Goal: Task Accomplishment & Management: Manage account settings

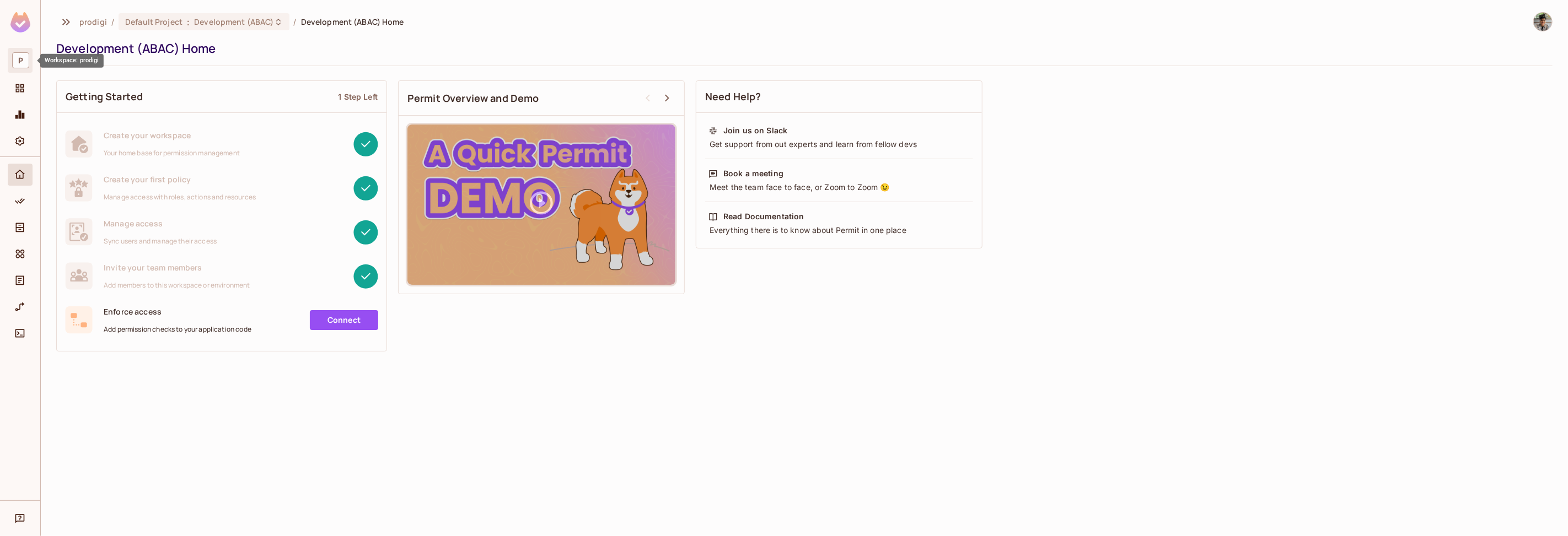
click at [25, 67] on span "P" at bounding box center [21, 60] width 17 height 16
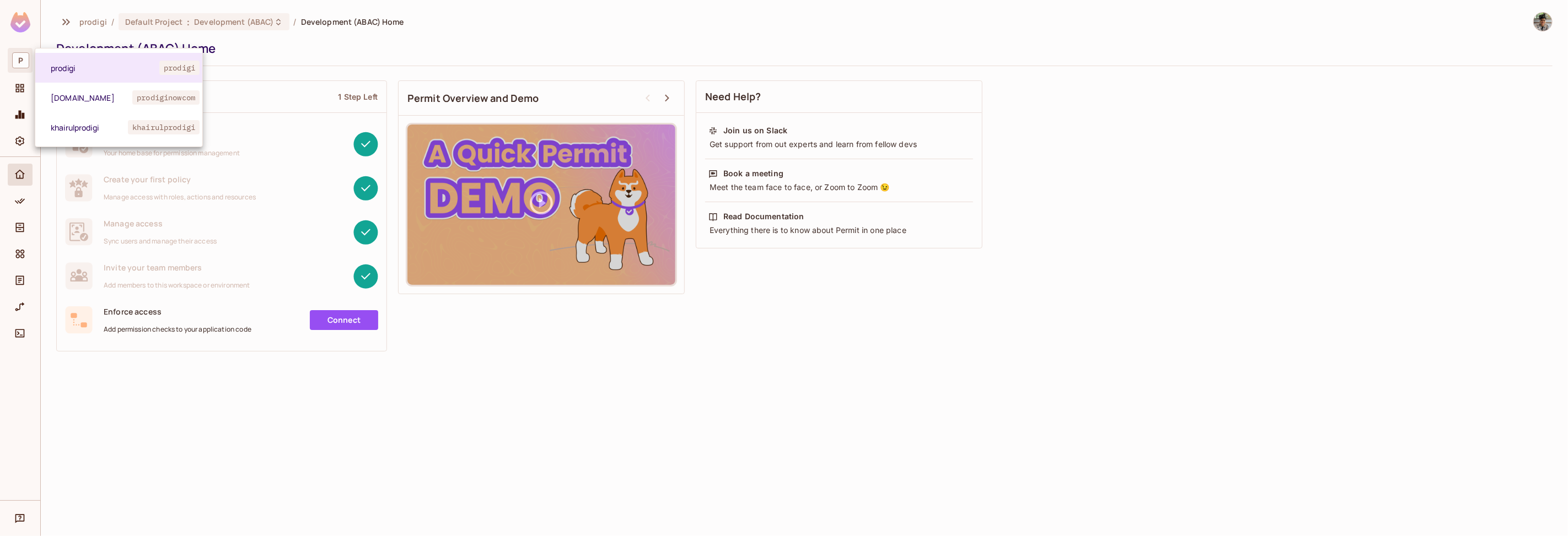
click at [23, 83] on div at bounding box center [784, 268] width 1568 height 536
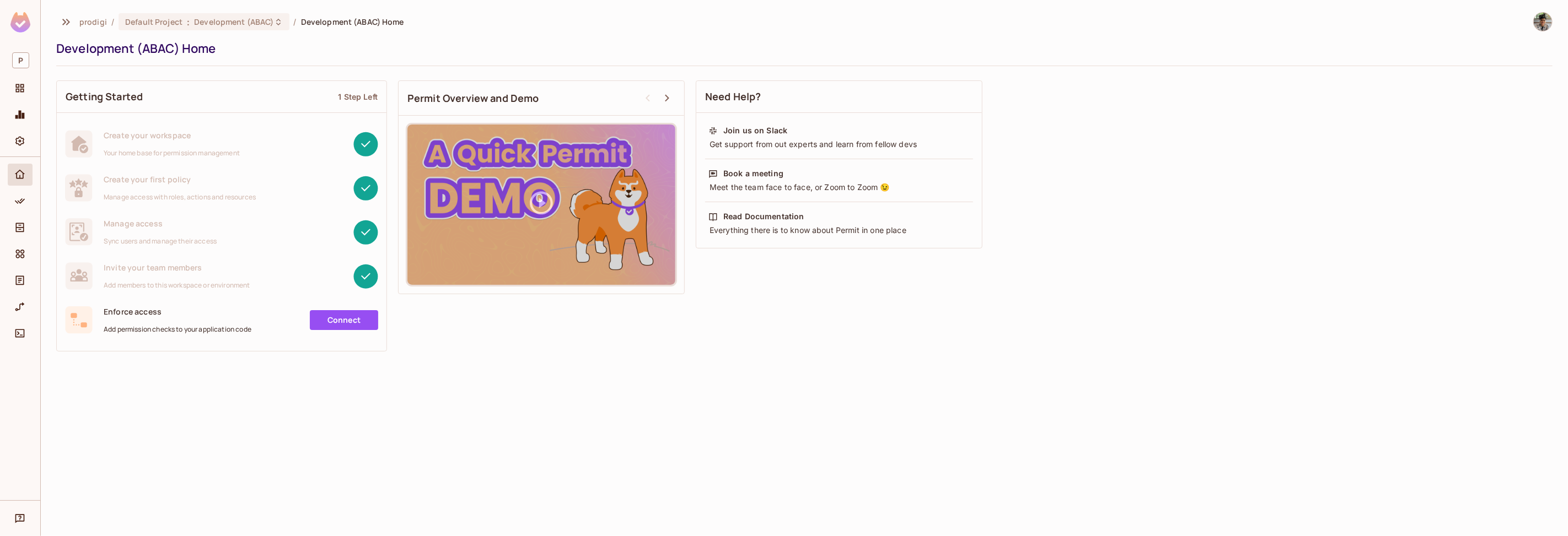
click at [22, 89] on div "prodigi prodigi prodiginow.com prodiginowcom khairulprodigi khairulprodigi" at bounding box center [784, 268] width 1568 height 536
click at [23, 89] on icon "Projects" at bounding box center [19, 88] width 11 height 11
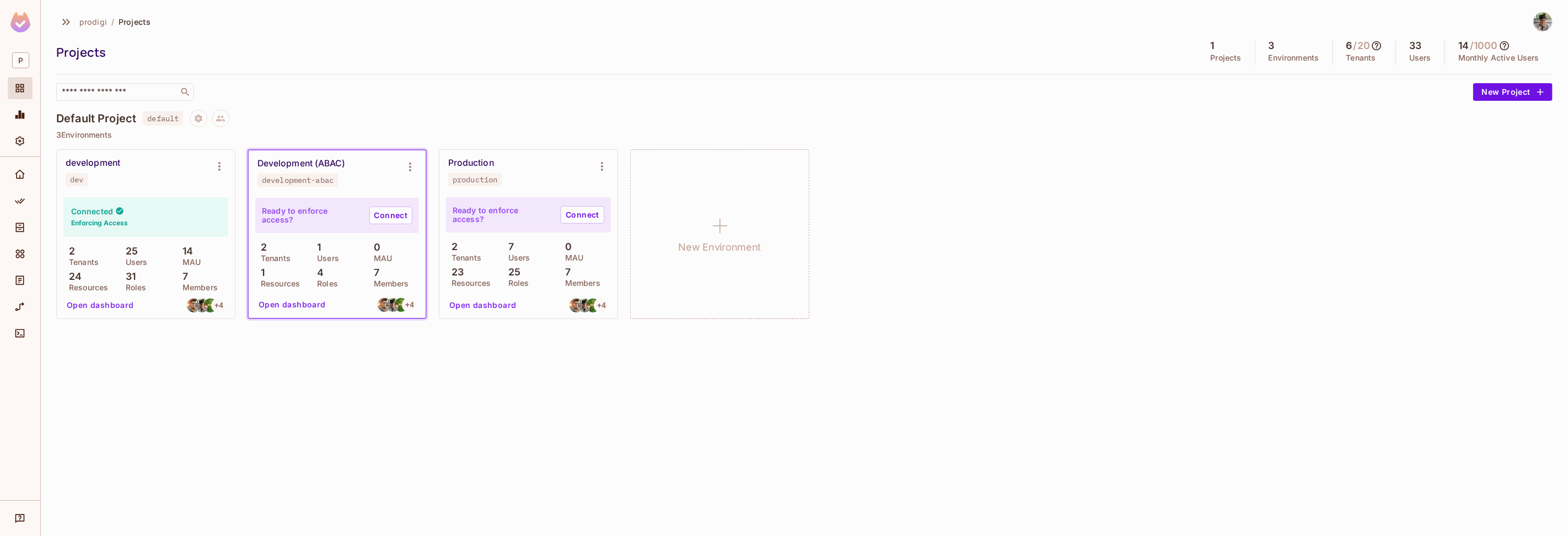
click at [303, 306] on button "Open dashboard" at bounding box center [292, 304] width 76 height 17
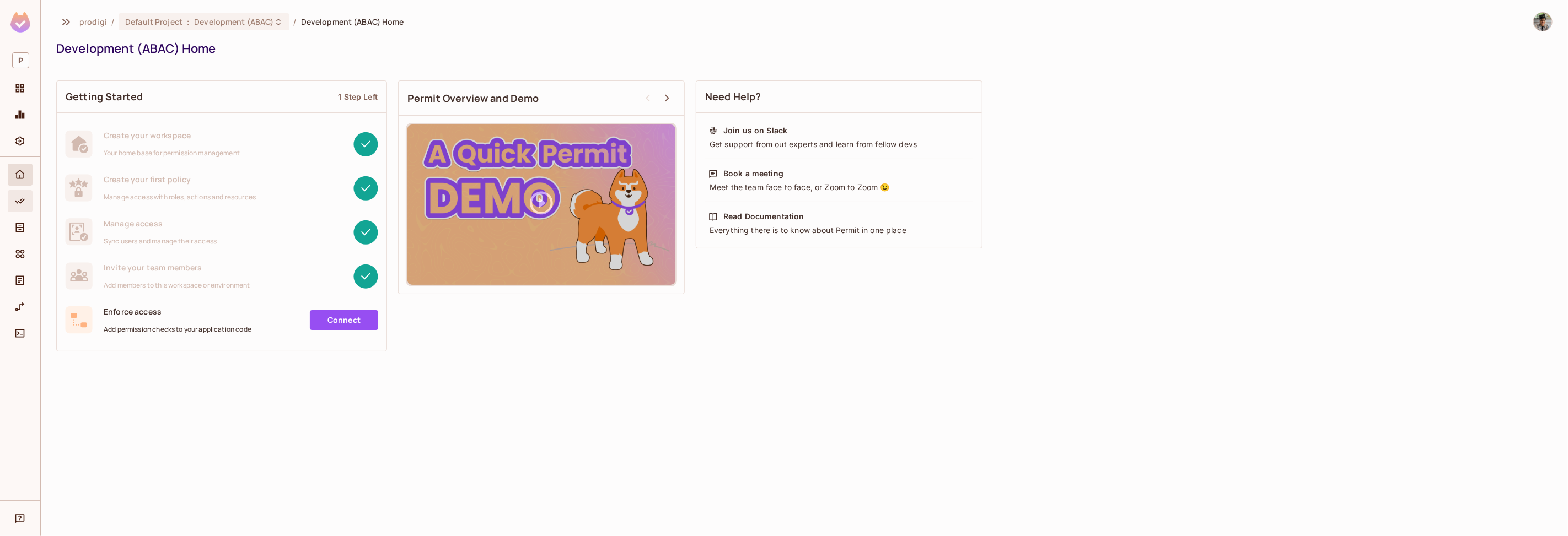
click at [23, 197] on icon "Policy" at bounding box center [19, 201] width 11 height 11
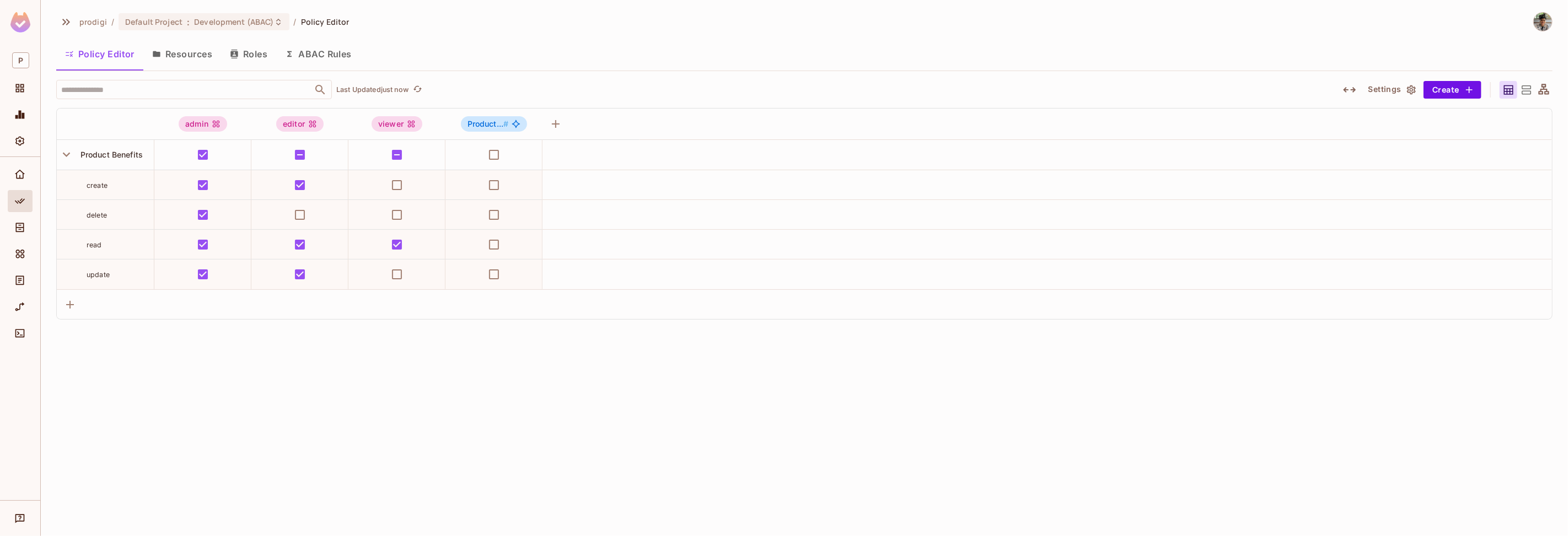
click at [185, 52] on button "Resources" at bounding box center [182, 54] width 78 height 27
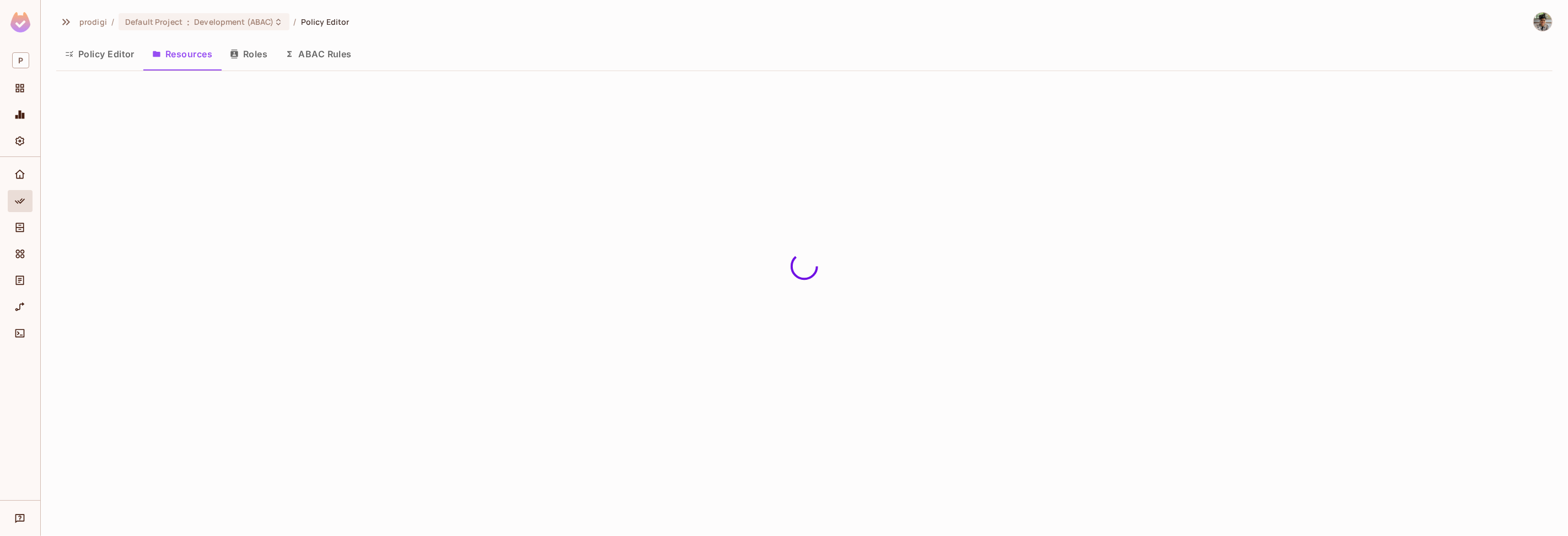
click at [265, 53] on button "Roles" at bounding box center [248, 54] width 55 height 27
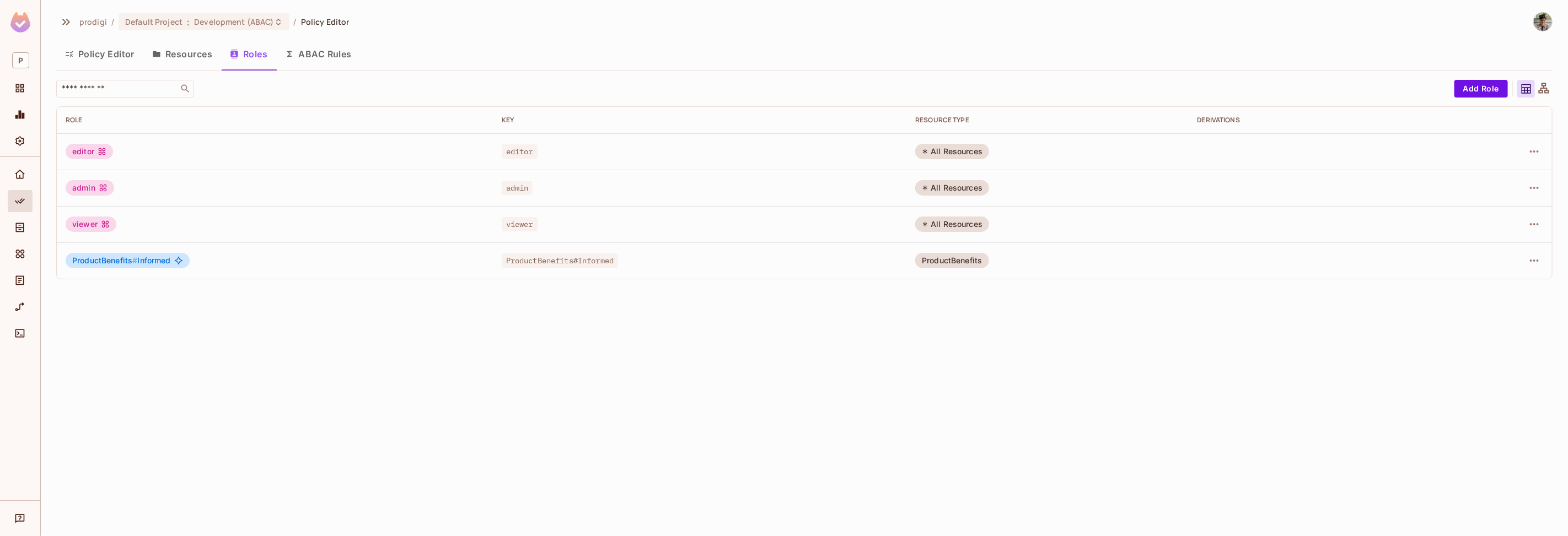
click at [85, 56] on button "Policy Editor" at bounding box center [100, 54] width 87 height 27
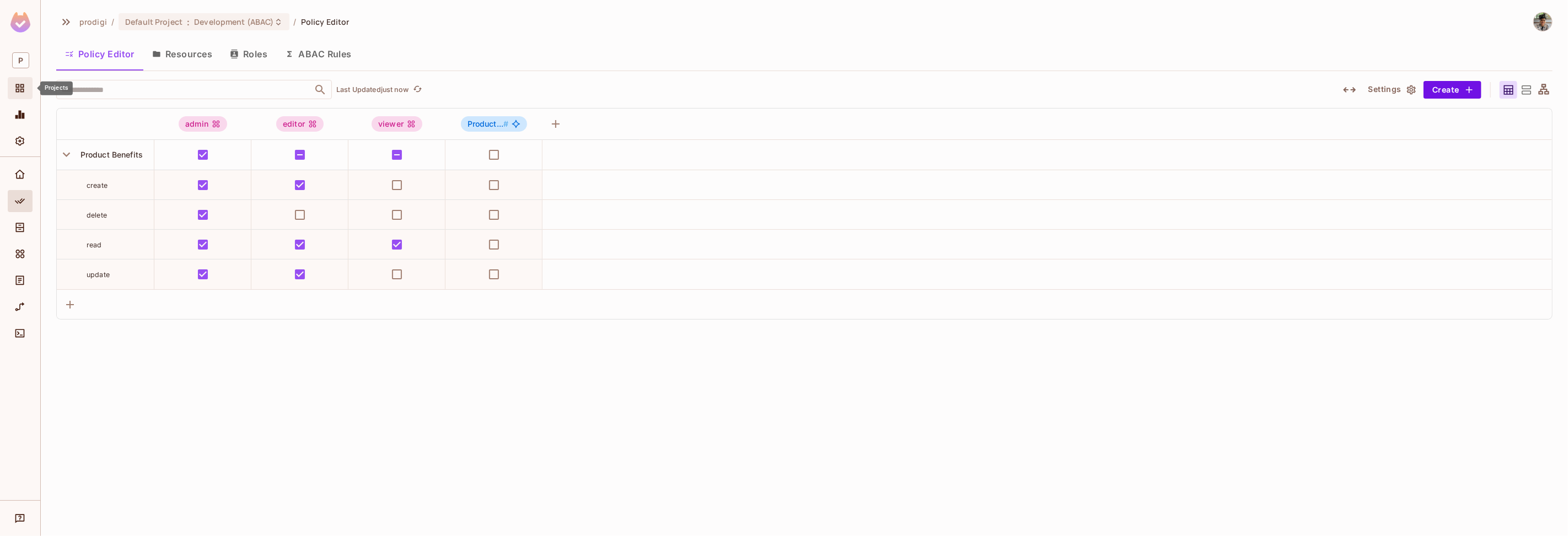
click at [24, 94] on span "Projects" at bounding box center [20, 88] width 13 height 13
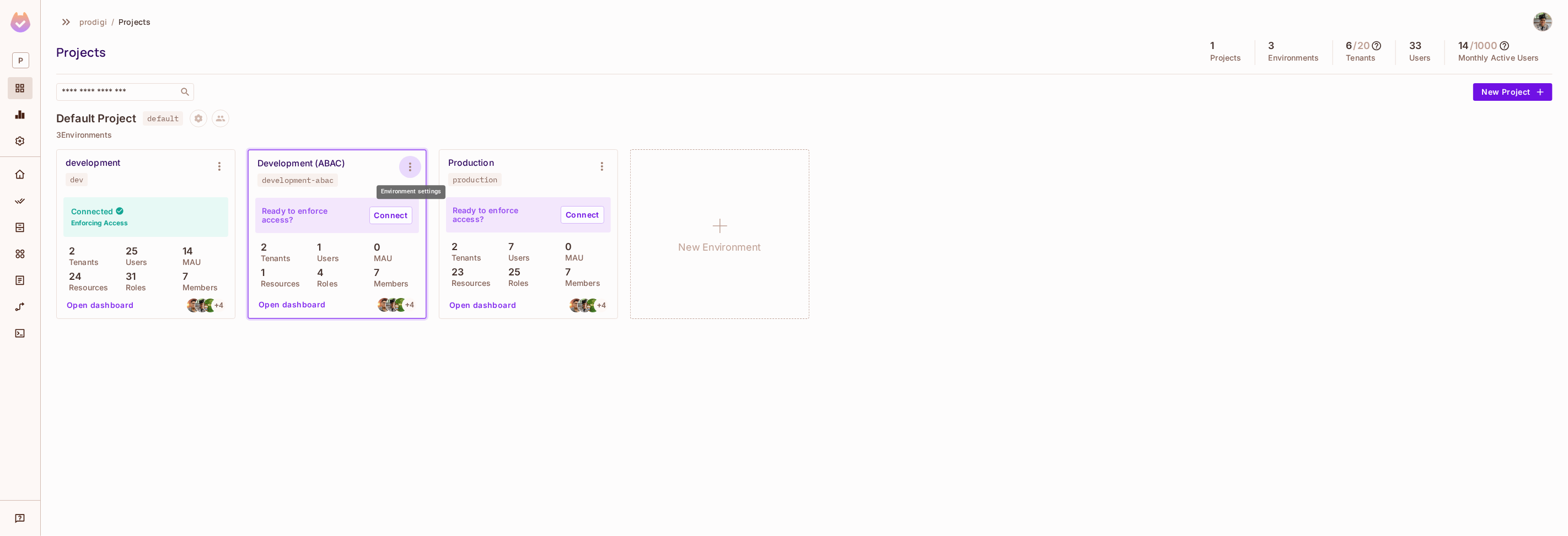
click at [410, 171] on icon "Environment settings" at bounding box center [410, 167] width 13 height 13
click at [458, 203] on span "Copy API Key" at bounding box center [467, 212] width 58 height 17
click at [413, 173] on button "Environment settings" at bounding box center [410, 167] width 22 height 22
click at [313, 185] on div at bounding box center [784, 268] width 1568 height 536
click at [314, 182] on div "development-abac Copy API Key Rotate API Key Edit Environment Delete Environment" at bounding box center [784, 268] width 1568 height 536
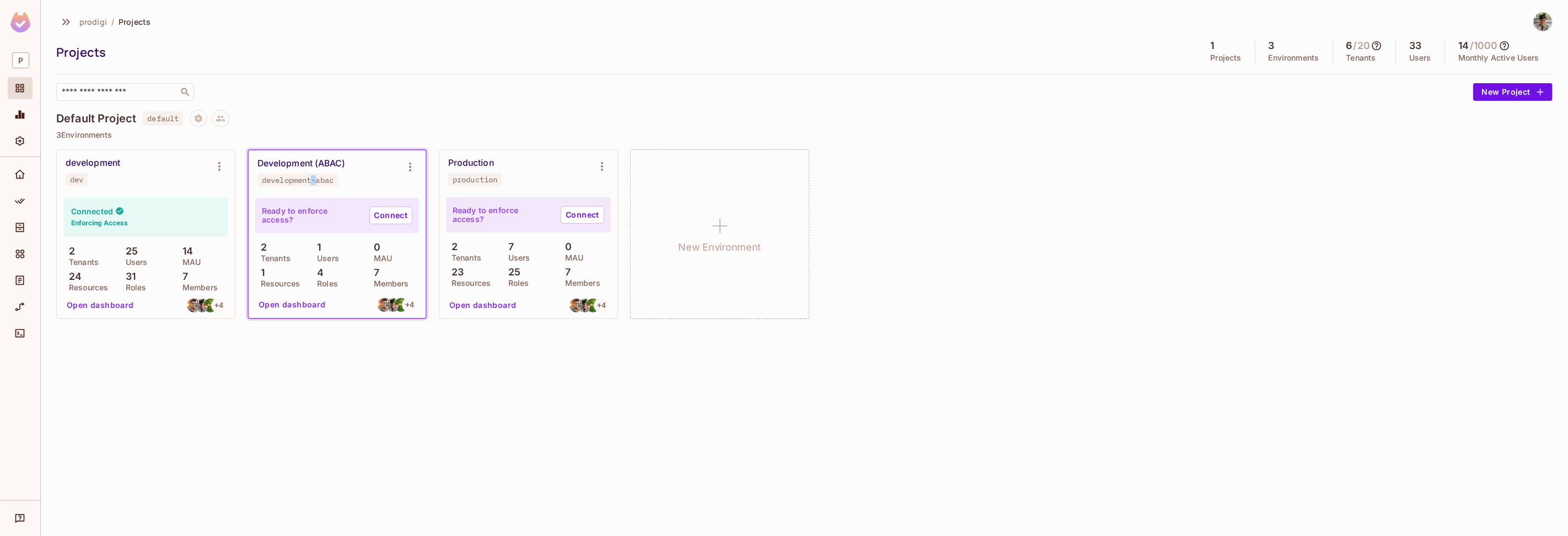
click at [314, 182] on div "development-abac" at bounding box center [297, 180] width 72 height 9
copy div "development-abac"
click at [413, 167] on icon "Environment settings" at bounding box center [410, 167] width 13 height 13
drag, startPoint x: 341, startPoint y: 141, endPoint x: 215, endPoint y: 130, distance: 126.5
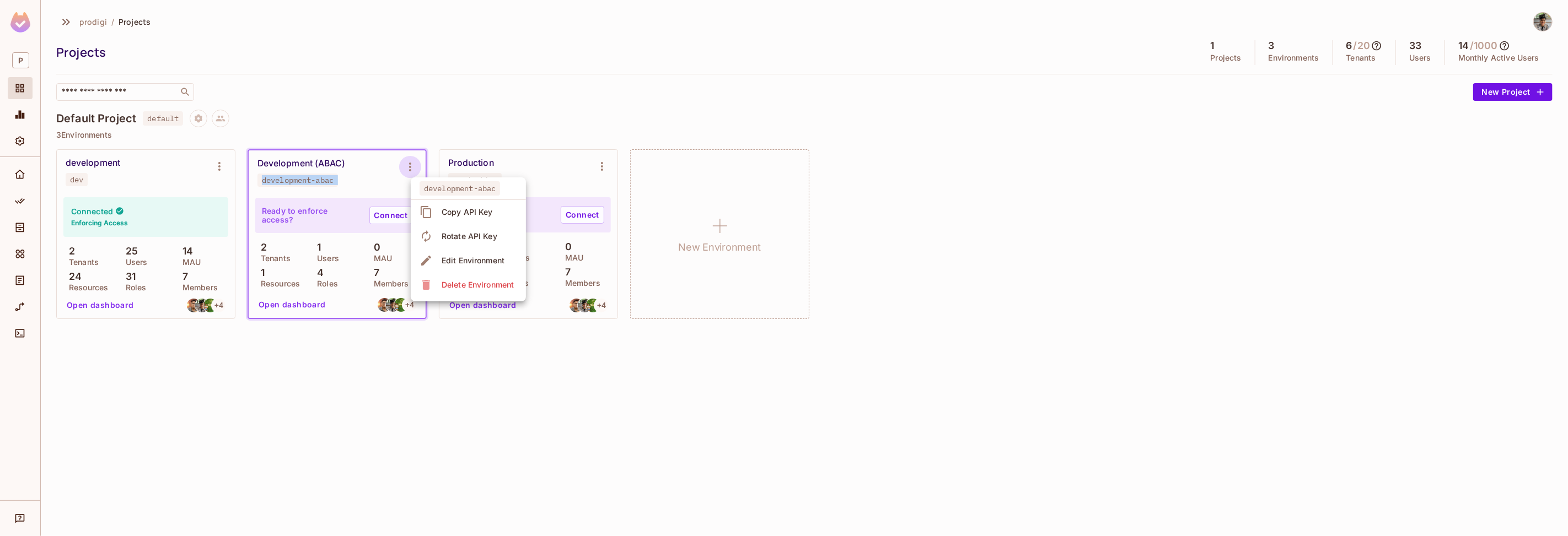
click at [341, 141] on div at bounding box center [784, 268] width 1568 height 536
click at [202, 125] on button "Project settings" at bounding box center [198, 118] width 17 height 17
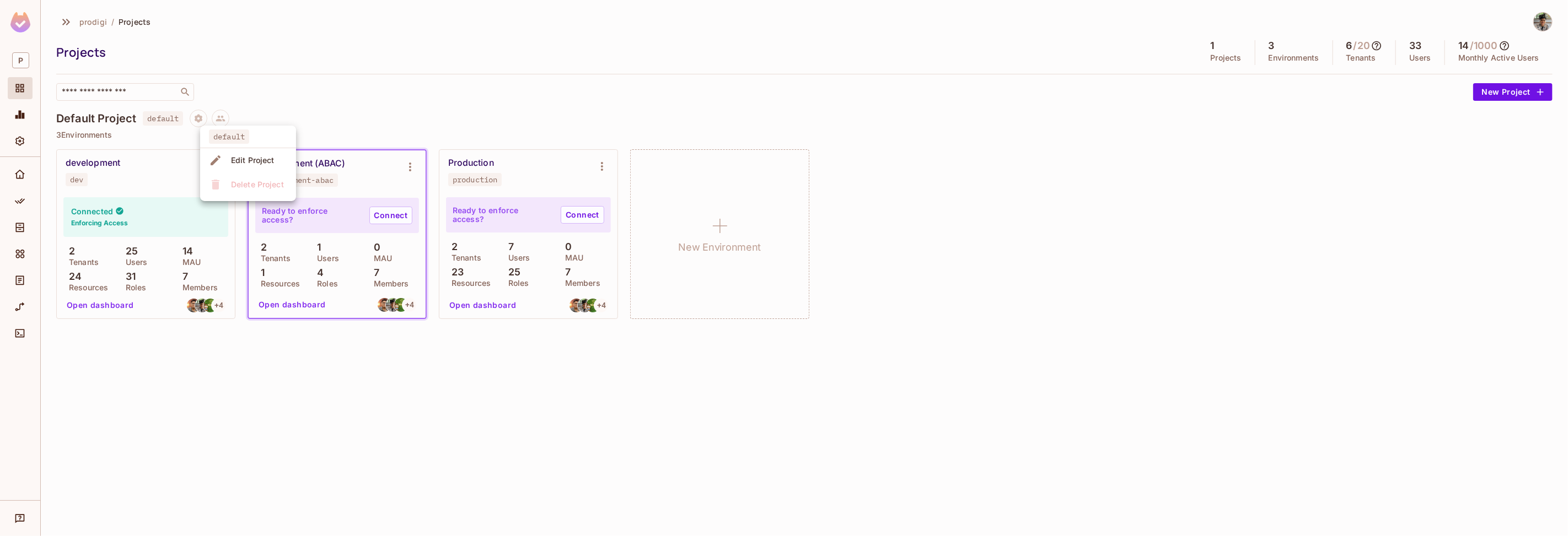
click at [363, 109] on div at bounding box center [784, 268] width 1568 height 536
click at [408, 166] on icon "Environment settings" at bounding box center [410, 167] width 13 height 13
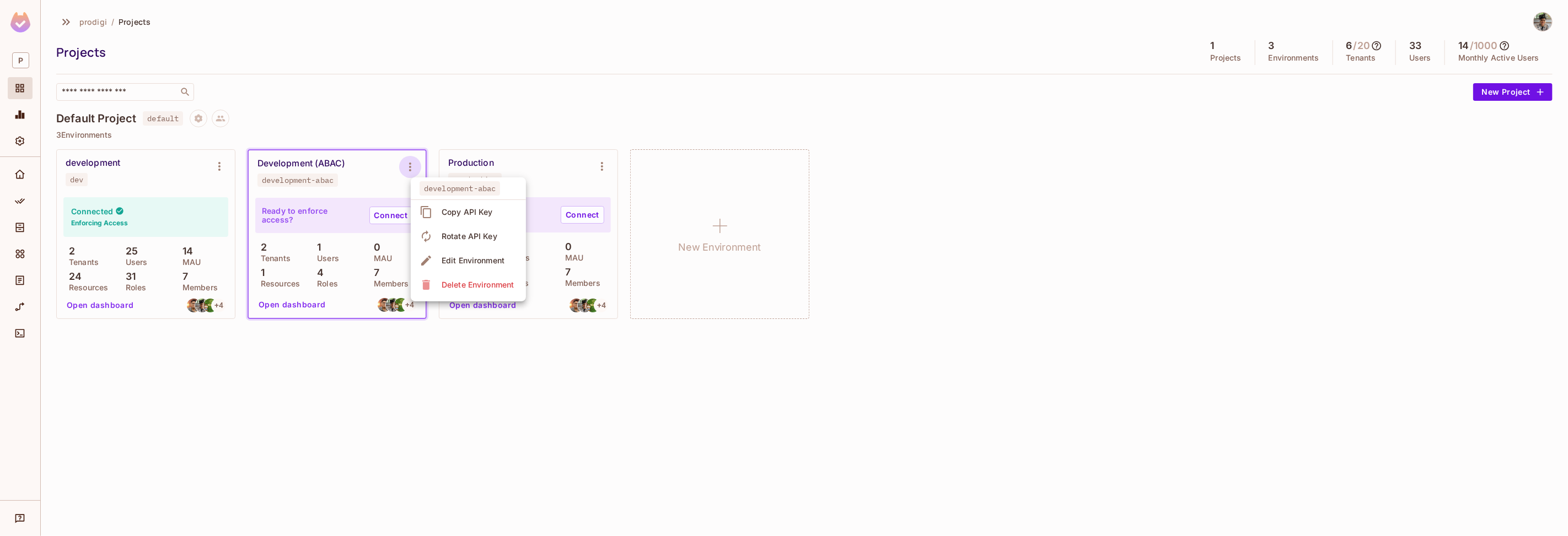
click at [361, 112] on div at bounding box center [784, 268] width 1568 height 536
click at [412, 171] on icon "Environment settings" at bounding box center [410, 167] width 13 height 13
click at [440, 254] on span "Edit Environment" at bounding box center [473, 260] width 70 height 17
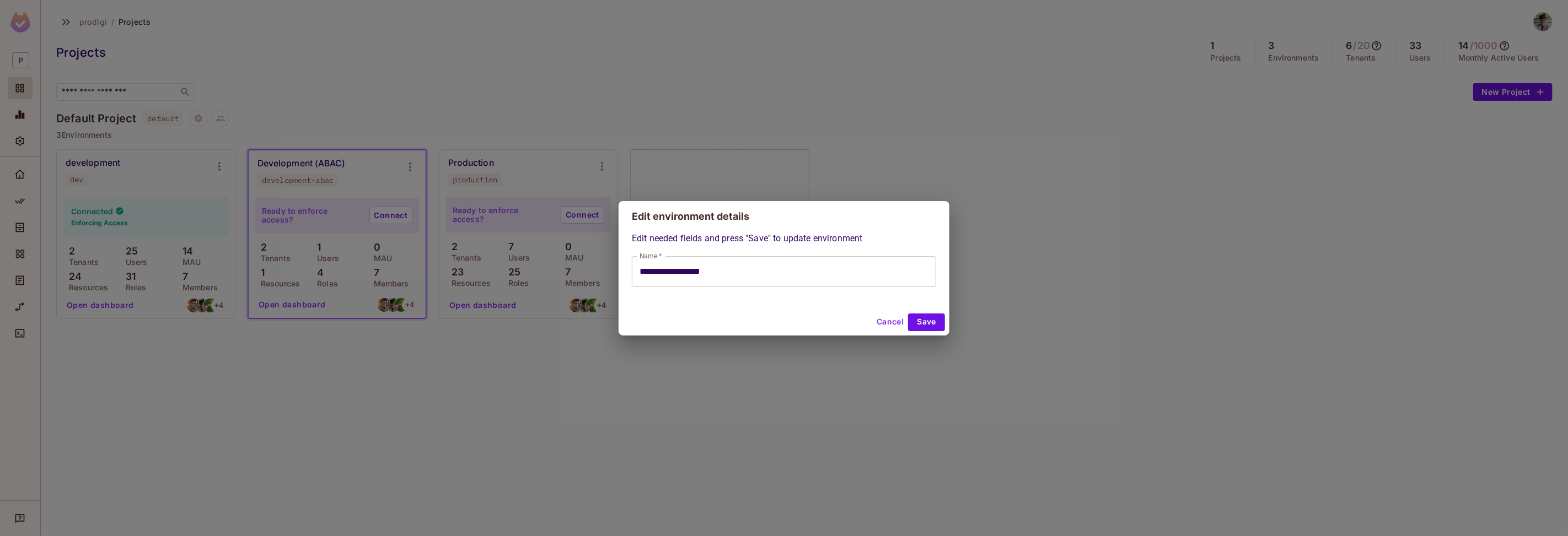
click at [727, 266] on input "**********" at bounding box center [784, 272] width 304 height 31
click at [873, 317] on button "Cancel" at bounding box center [890, 323] width 36 height 17
type input "**********"
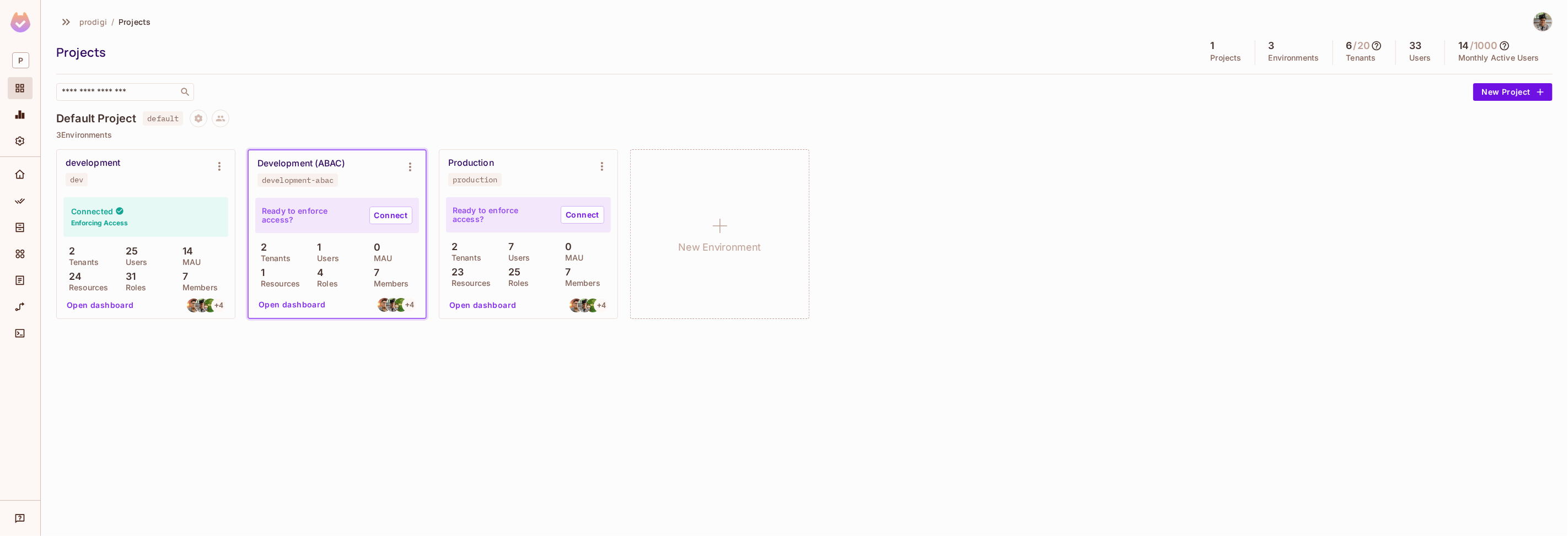
click at [1045, 449] on div "prodigi / Projects Projects 1 Projects 3 Environments 6 / 20 Tenants 33 Users 1…" at bounding box center [804, 268] width 1527 height 536
click at [307, 183] on div "development-abac" at bounding box center [297, 180] width 72 height 9
copy div "development-abac"
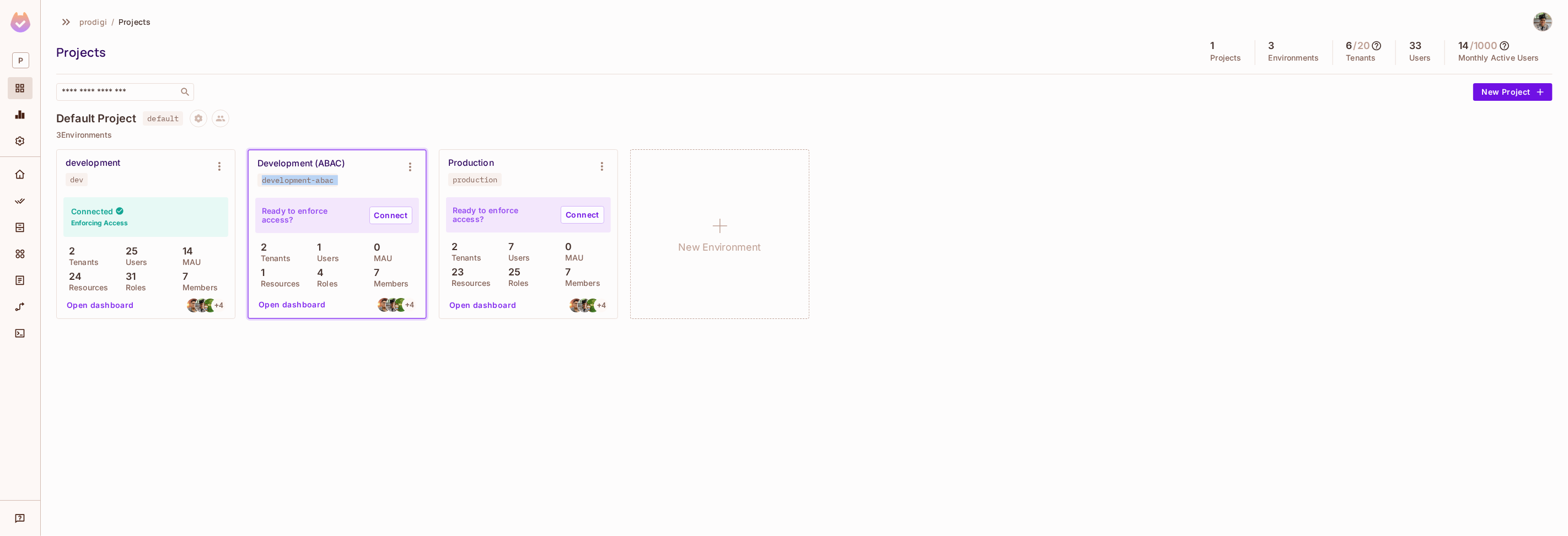
click at [189, 118] on div "Default Project default" at bounding box center [804, 118] width 1496 height 17
click at [195, 119] on icon "Project settings" at bounding box center [198, 118] width 10 height 10
click at [467, 94] on div at bounding box center [784, 268] width 1568 height 536
click at [28, 142] on div "Settings" at bounding box center [21, 141] width 19 height 13
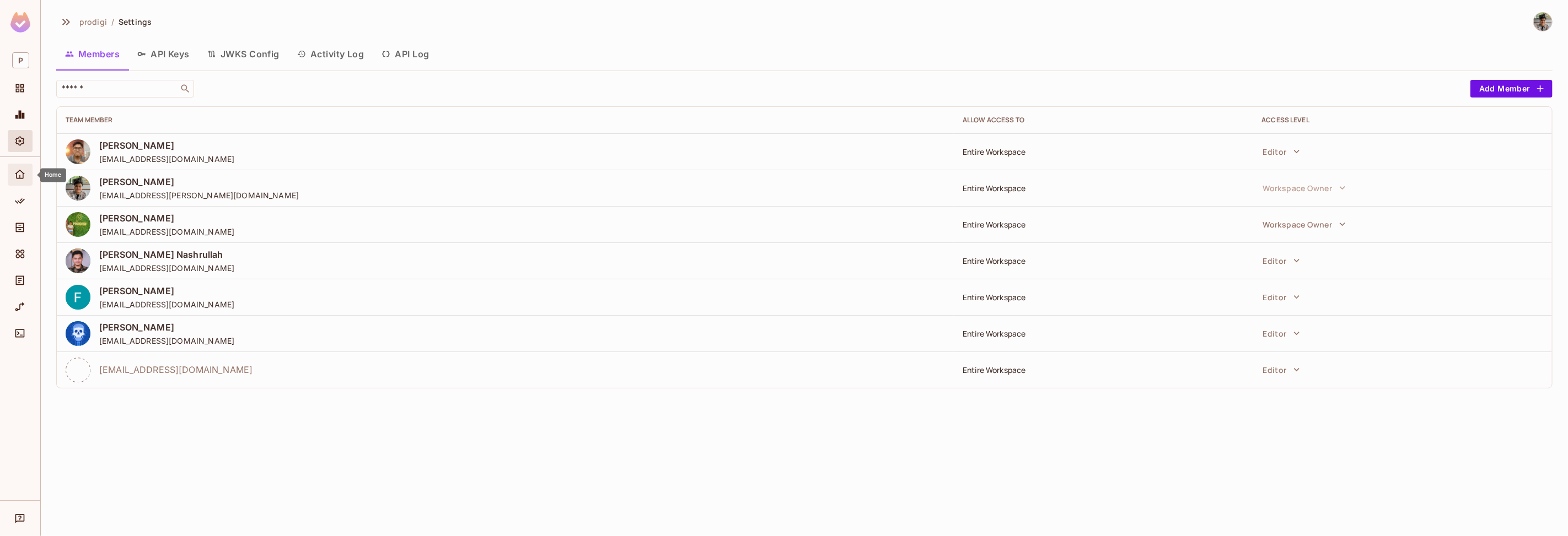
click at [25, 173] on span "Home" at bounding box center [20, 175] width 13 height 13
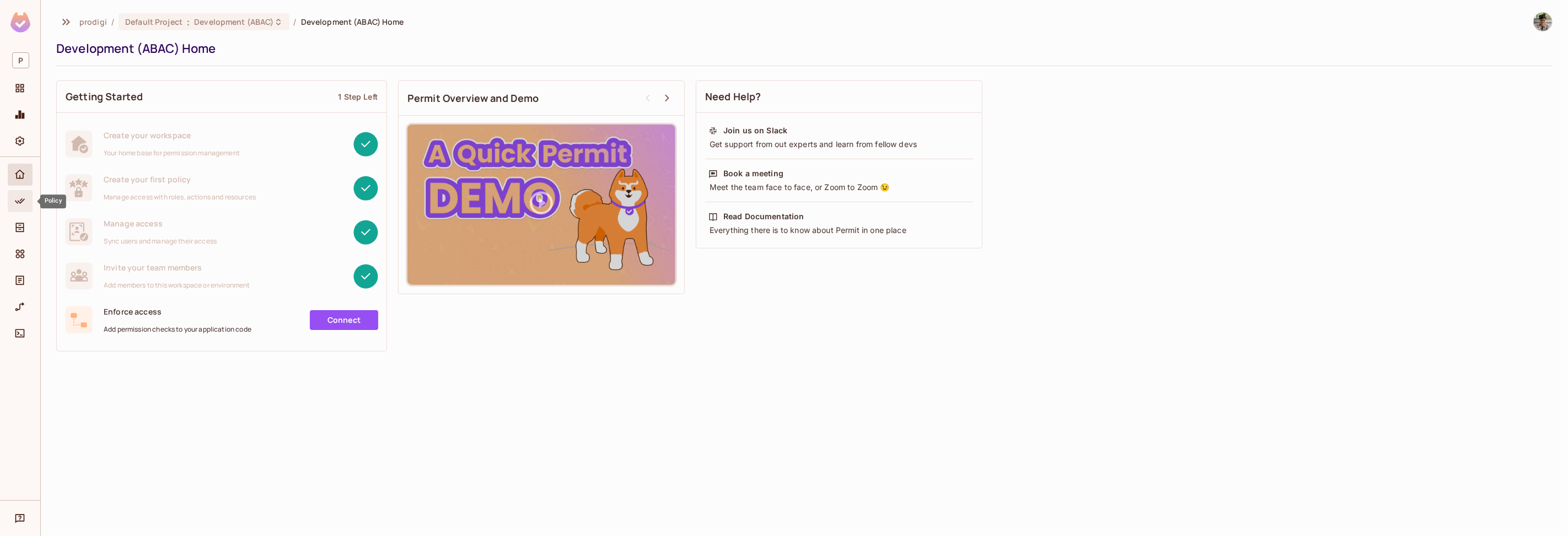
click at [17, 204] on icon "Policy" at bounding box center [19, 201] width 11 height 11
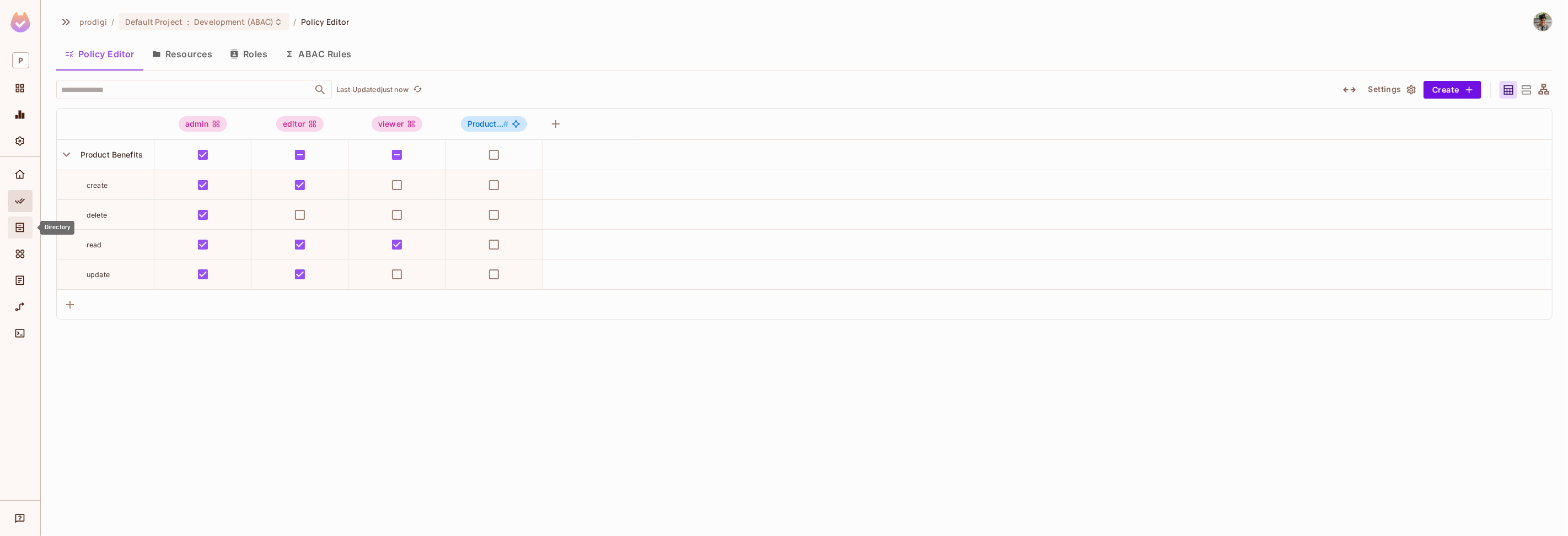
click at [20, 228] on icon "Directory" at bounding box center [20, 228] width 8 height 9
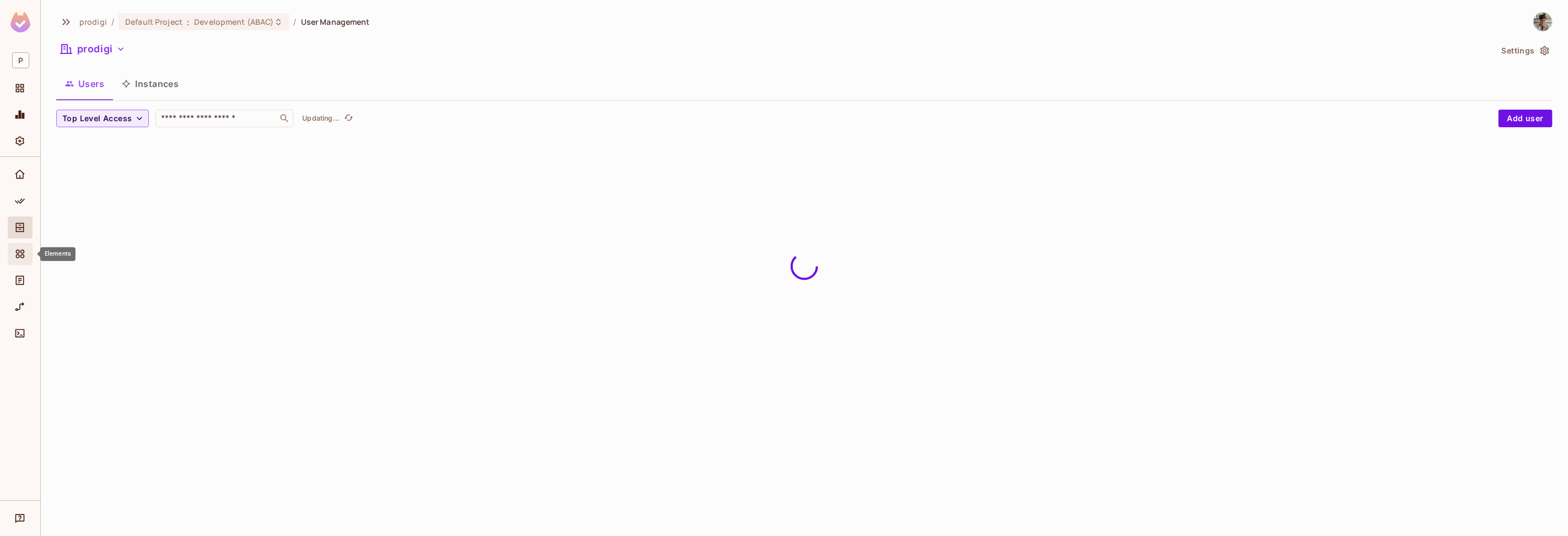
click at [23, 249] on icon "Elements" at bounding box center [19, 254] width 11 height 11
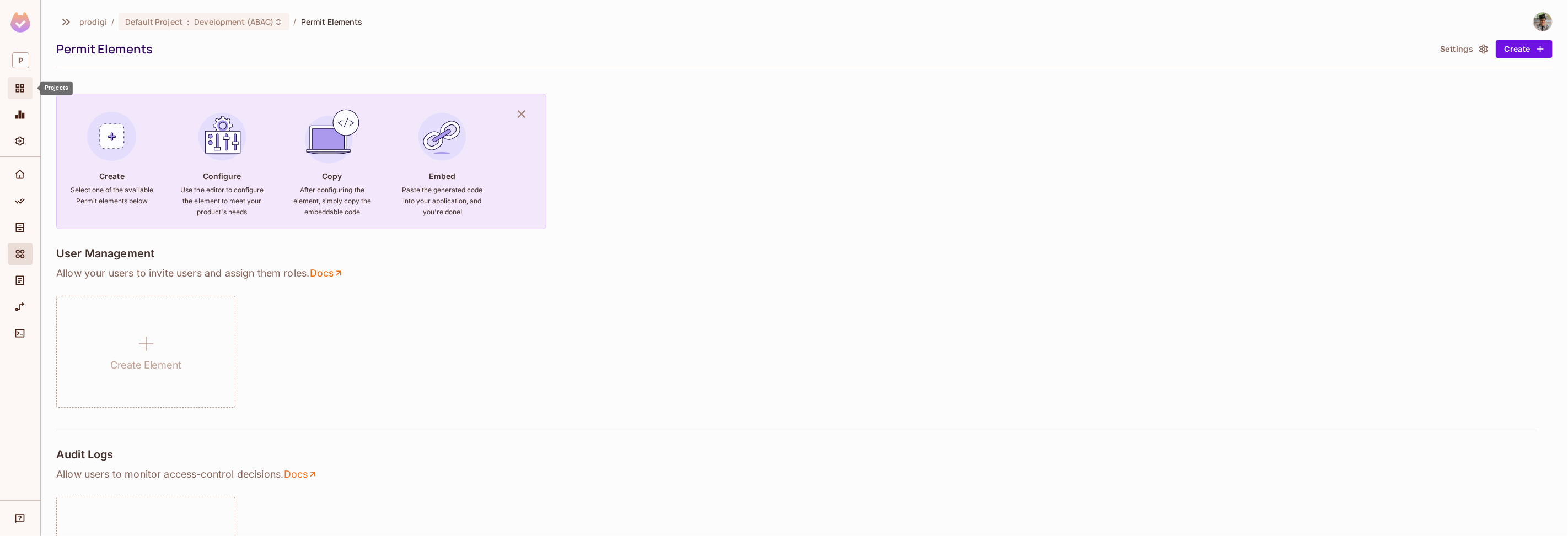
click at [22, 92] on icon "Projects" at bounding box center [20, 88] width 8 height 8
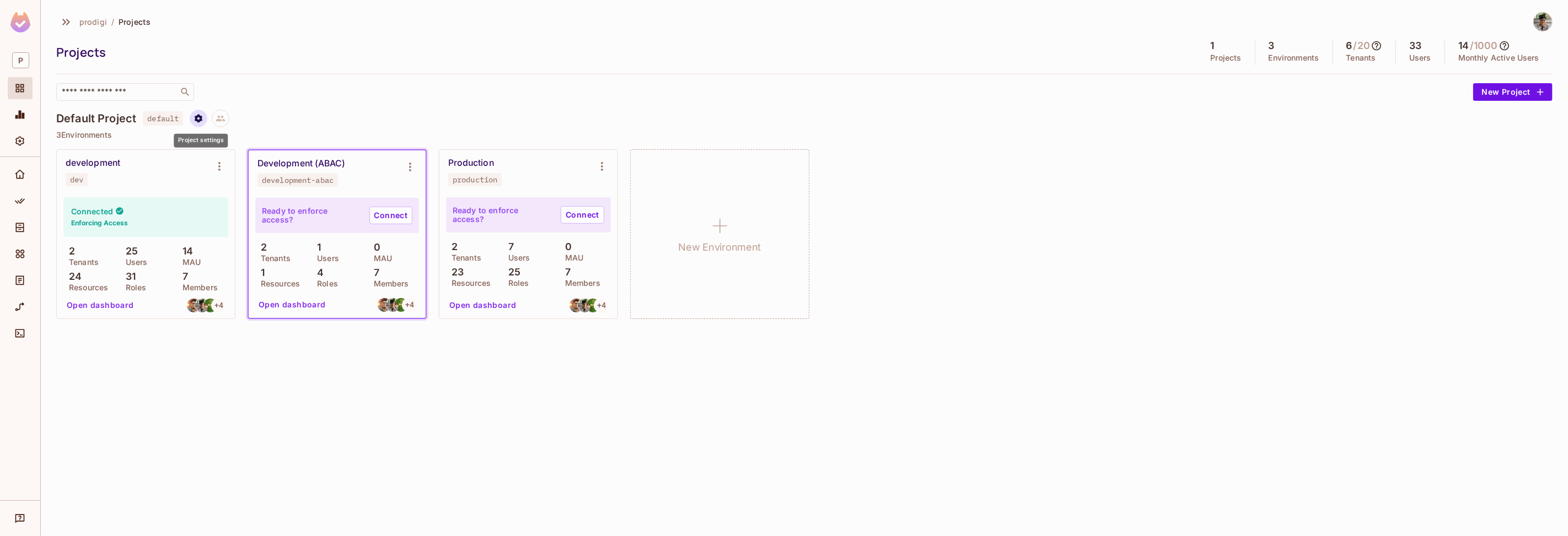
click at [194, 123] on button "Project settings" at bounding box center [198, 118] width 17 height 17
click at [274, 94] on div at bounding box center [784, 268] width 1568 height 536
drag, startPoint x: 272, startPoint y: 179, endPoint x: 321, endPoint y: 182, distance: 49.1
click at [321, 182] on div "development-abac" at bounding box center [297, 180] width 72 height 9
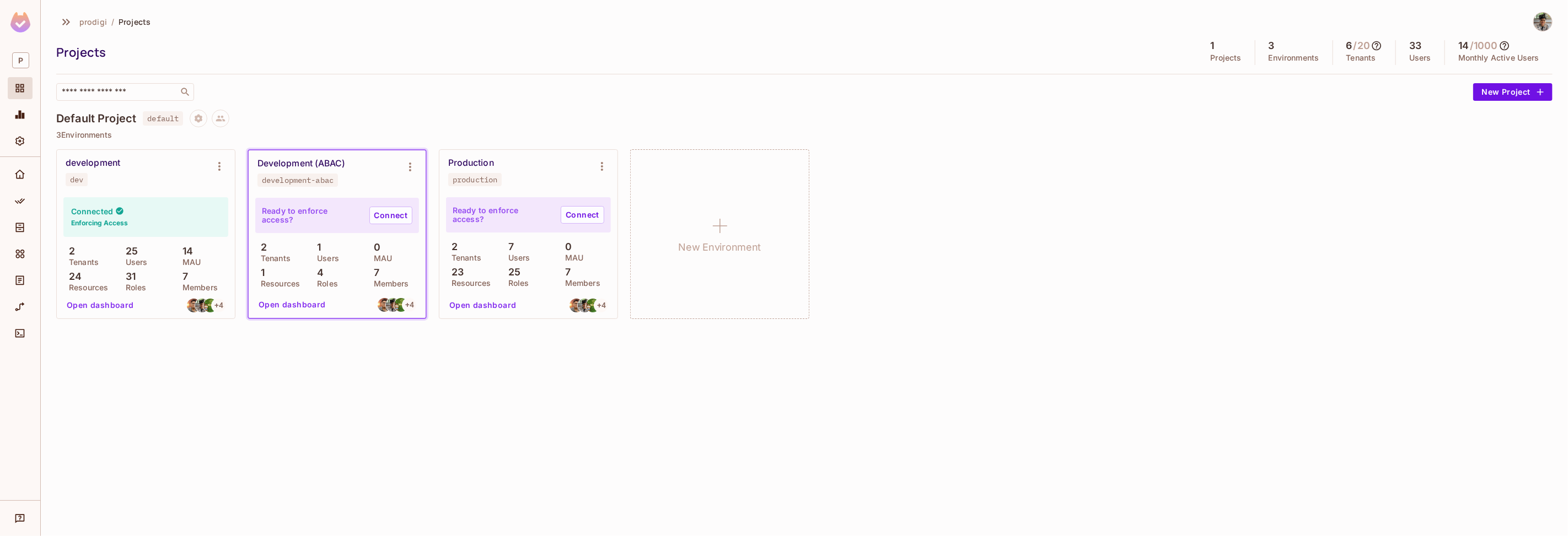
click at [321, 182] on div "development-abac" at bounding box center [297, 180] width 72 height 9
click at [322, 181] on div "development-abac" at bounding box center [297, 180] width 72 height 9
click at [415, 171] on icon "Environment settings" at bounding box center [410, 167] width 13 height 13
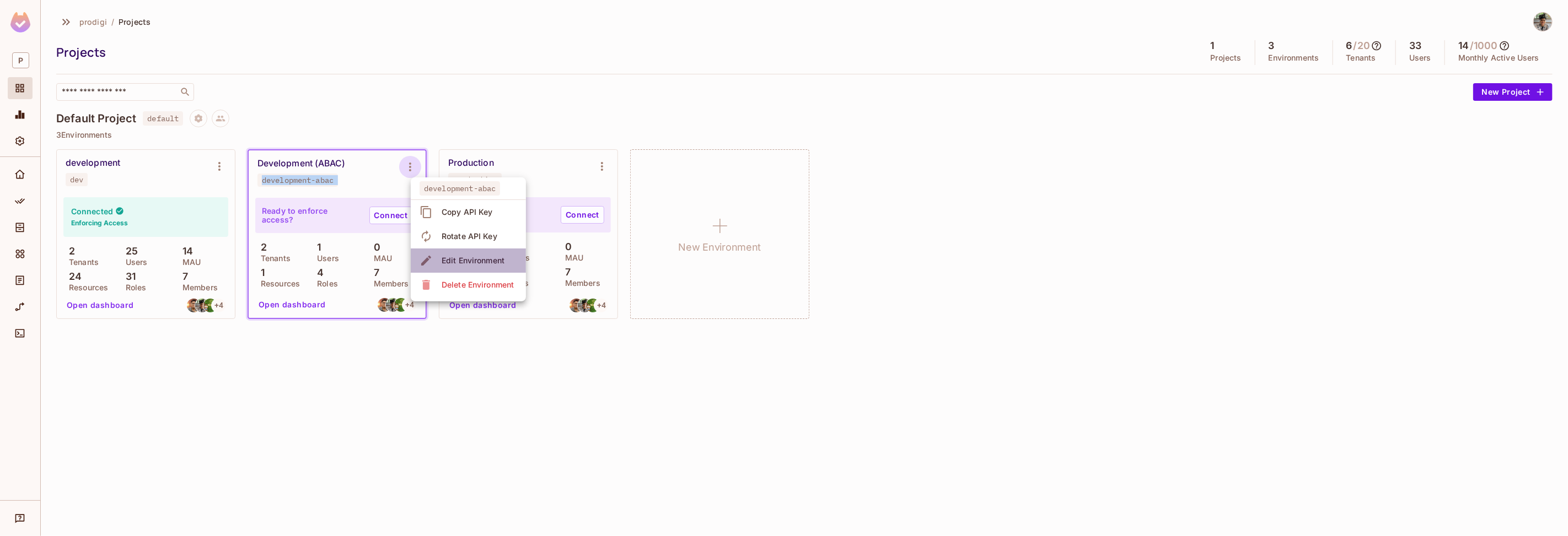
click at [452, 252] on span "Edit Environment" at bounding box center [473, 260] width 70 height 17
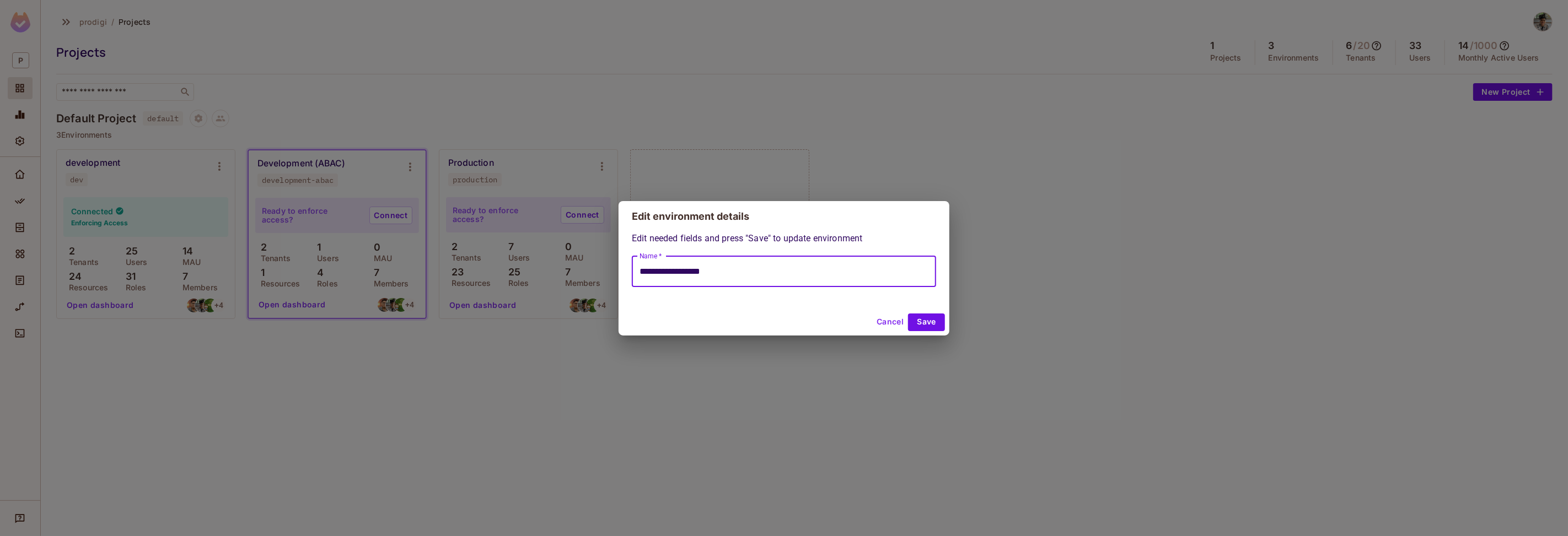
drag, startPoint x: 810, startPoint y: 265, endPoint x: 696, endPoint y: 266, distance: 114.0
click at [696, 266] on input "**********" at bounding box center [784, 272] width 304 height 31
click at [701, 268] on input "**********" at bounding box center [784, 272] width 304 height 31
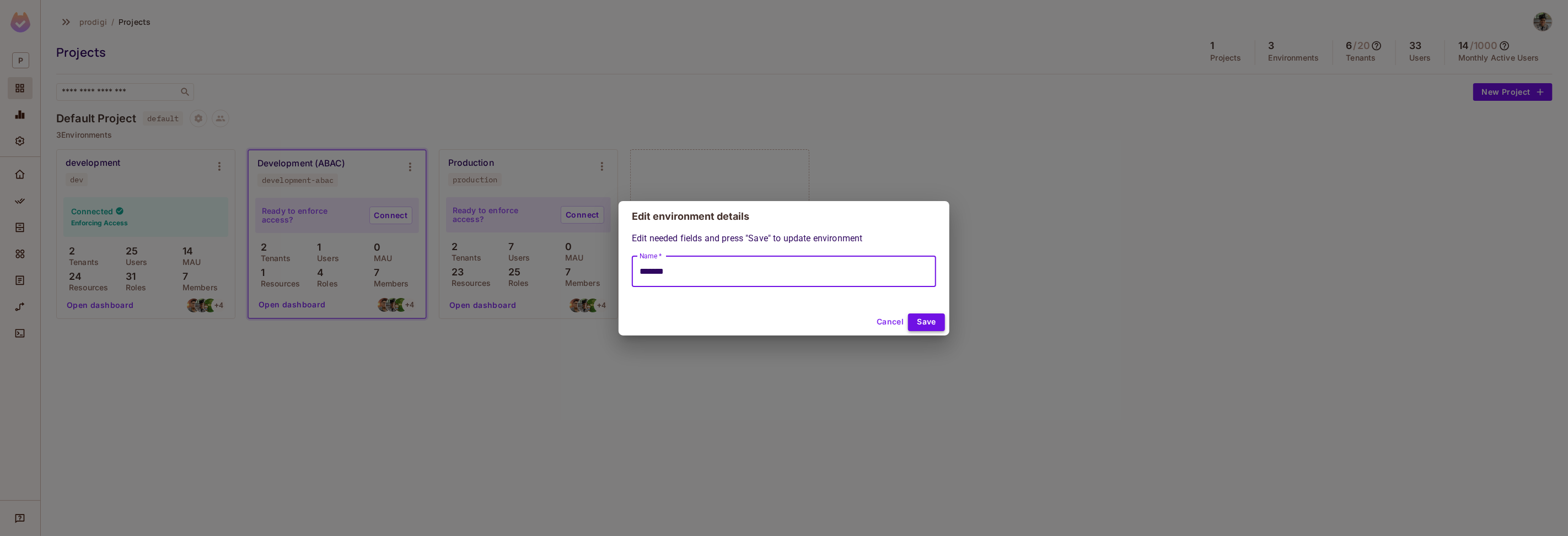
type input "*******"
click at [937, 316] on button "Save" at bounding box center [926, 323] width 37 height 17
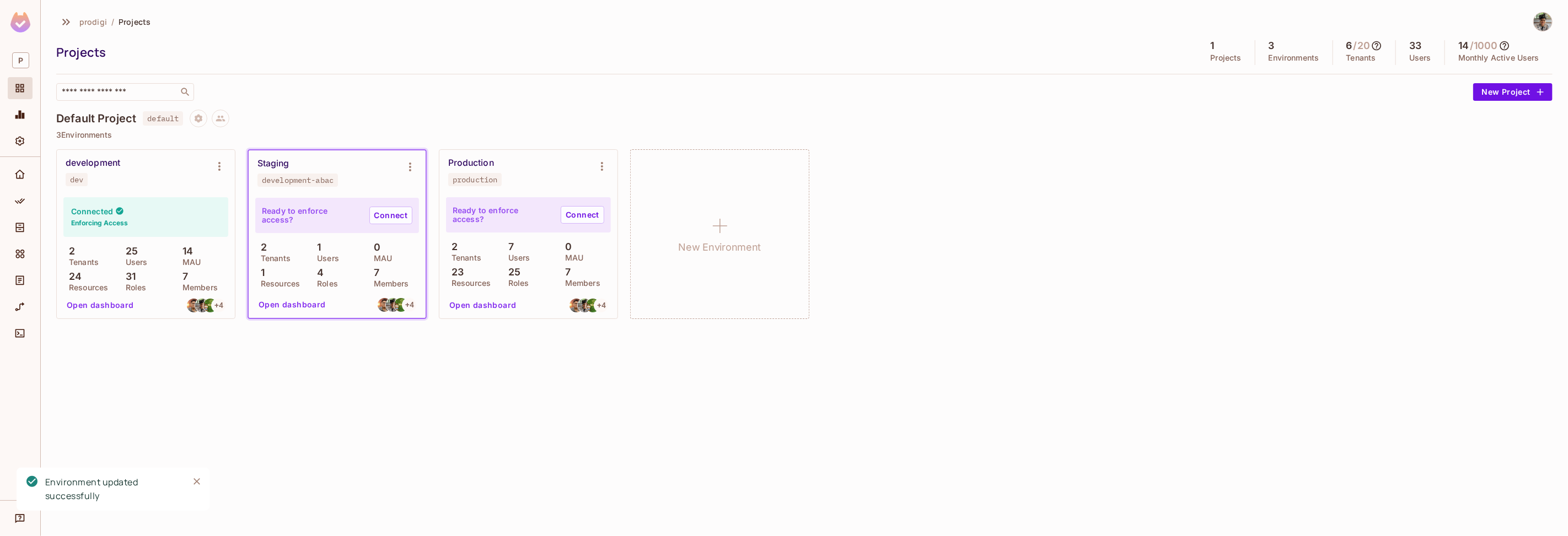
click at [315, 181] on div "development-abac" at bounding box center [297, 180] width 72 height 9
click at [417, 167] on icon "Environment settings" at bounding box center [410, 167] width 13 height 13
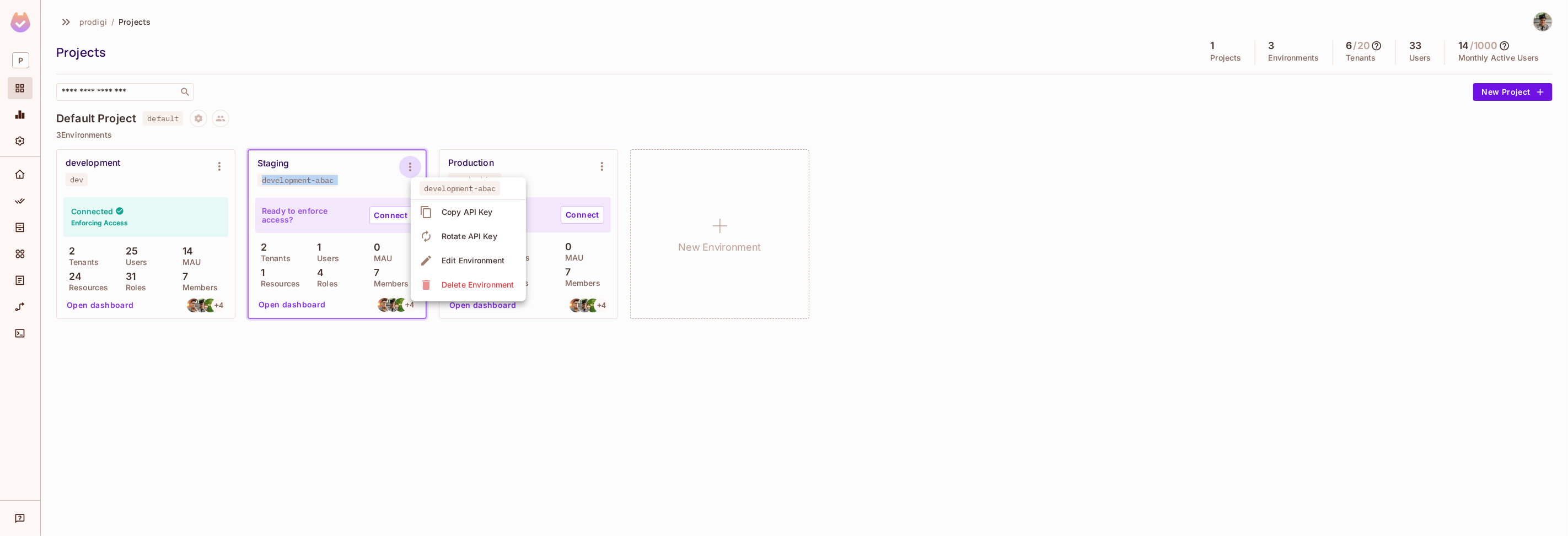
click at [464, 253] on span "Edit Environment" at bounding box center [473, 260] width 70 height 17
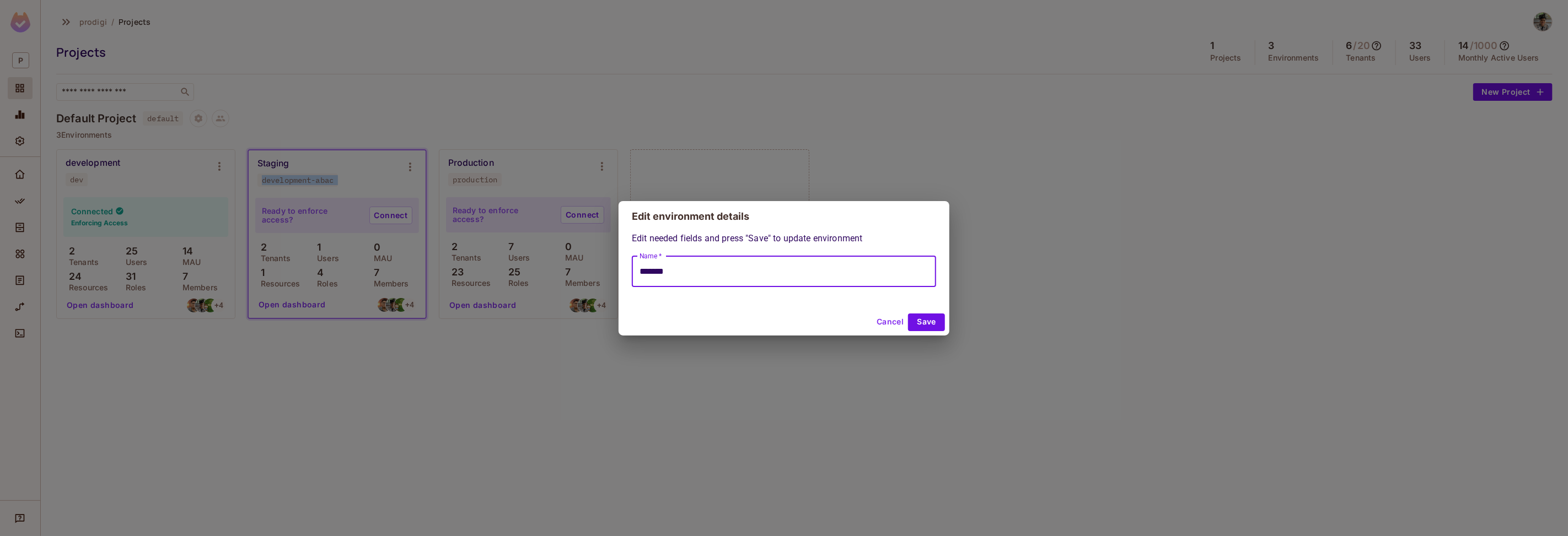
click at [829, 264] on input "*******" at bounding box center [784, 272] width 304 height 31
type input "**********"
click button "Save" at bounding box center [926, 323] width 37 height 17
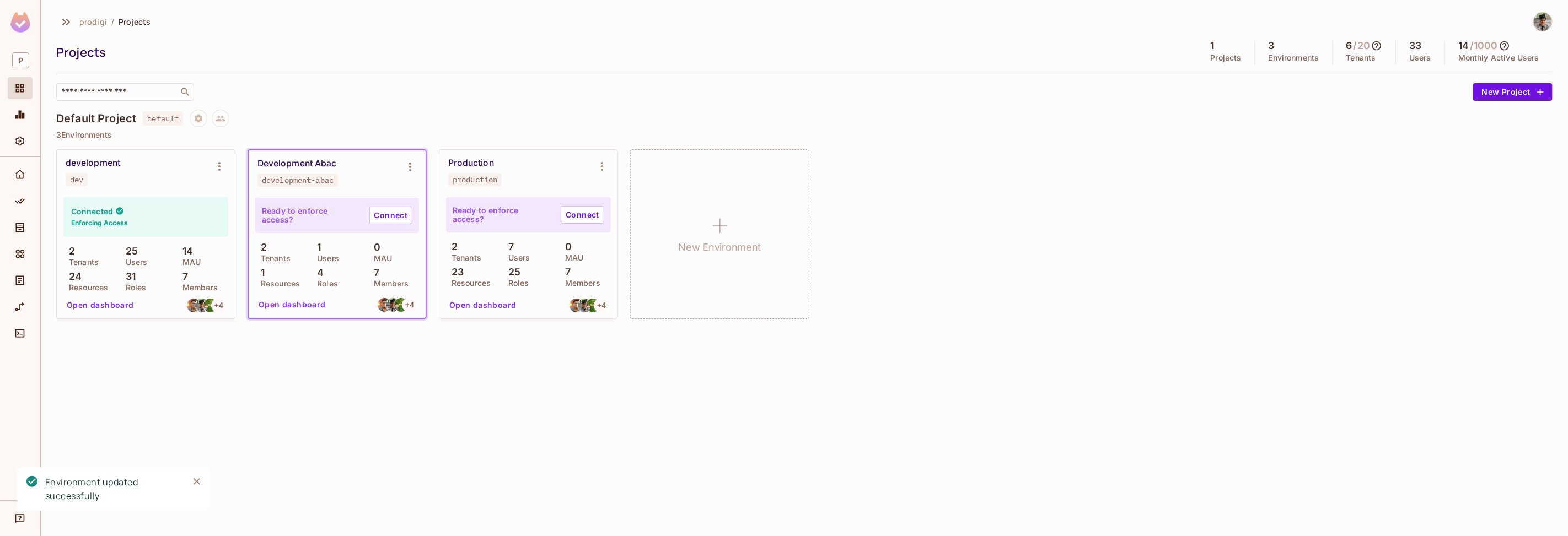
click at [271, 179] on div "development-abac" at bounding box center [297, 180] width 72 height 9
copy div "development-abac"
click at [383, 106] on div "prodigi / Projects Projects 1 Projects 3 Environments 6 / 20 Tenants 33 Users 1…" at bounding box center [804, 171] width 1496 height 319
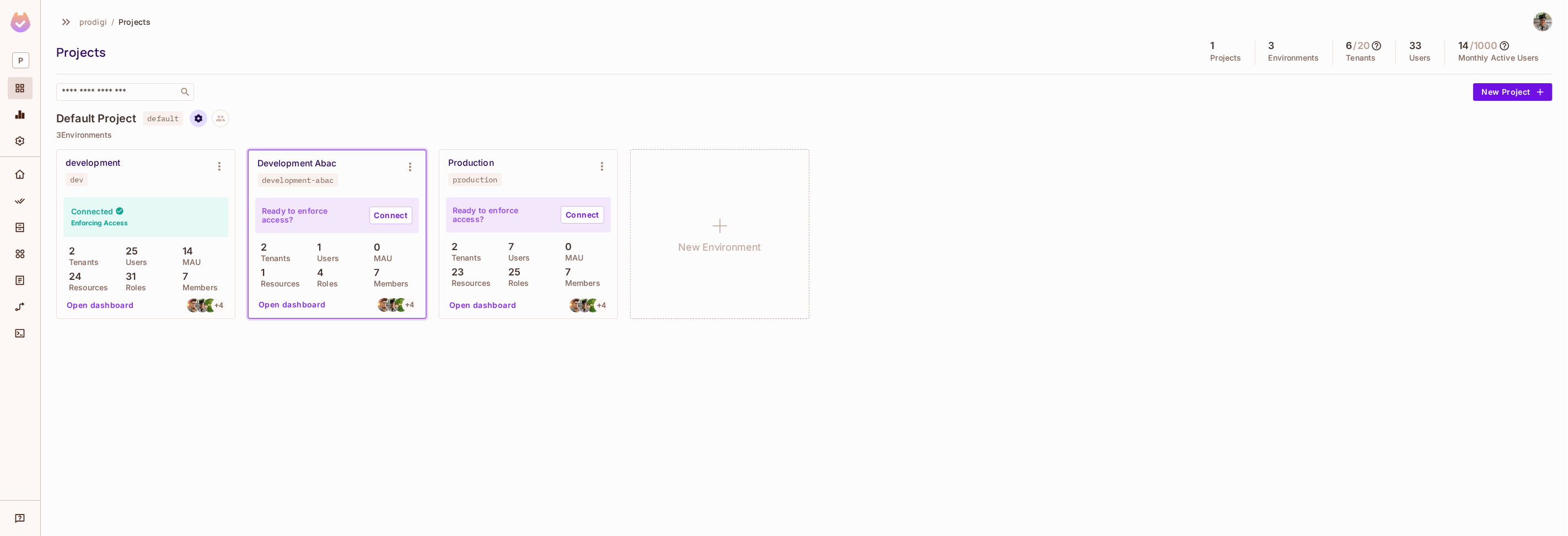
click at [205, 118] on button "Project settings" at bounding box center [198, 118] width 17 height 17
click at [336, 122] on div at bounding box center [784, 268] width 1568 height 536
click at [21, 149] on div "Settings" at bounding box center [20, 141] width 25 height 22
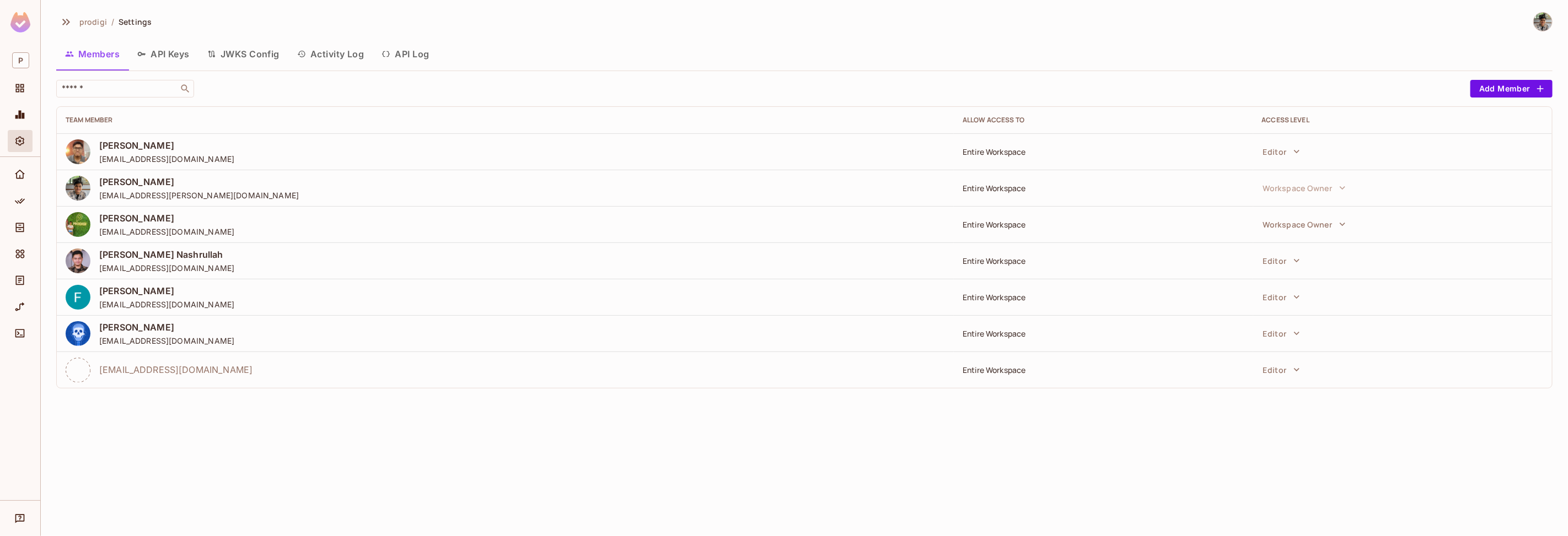
click at [182, 55] on button "API Keys" at bounding box center [163, 54] width 70 height 27
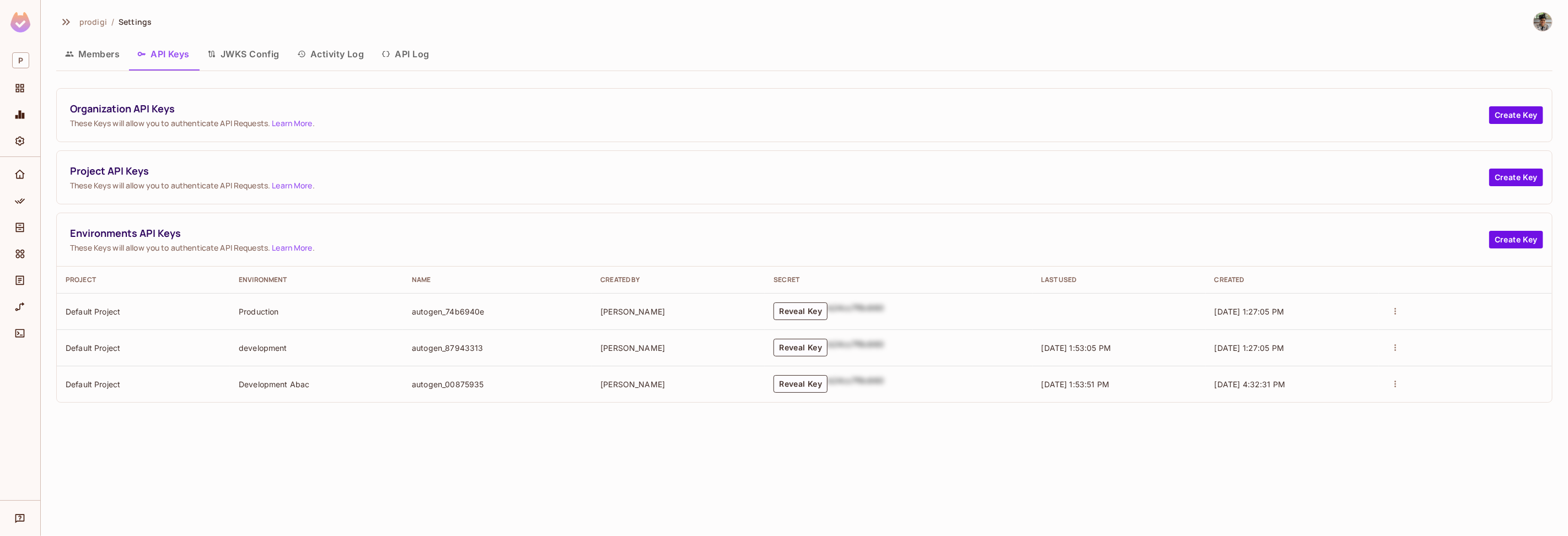
drag, startPoint x: 114, startPoint y: 217, endPoint x: 185, endPoint y: 211, distance: 71.3
click at [169, 213] on div "Environments API Keys These Keys will allow you to authenticate API Requests. L…" at bounding box center [804, 308] width 1496 height 190
click at [192, 209] on div "Organization API Keys These Keys will allow you to authenticate API Requests. L…" at bounding box center [804, 246] width 1496 height 315
drag, startPoint x: 148, startPoint y: 175, endPoint x: 211, endPoint y: 179, distance: 63.1
click at [211, 179] on div "Project API Keys These Keys will allow you to authenticate API Requests. Learn …" at bounding box center [780, 177] width 1419 height 27
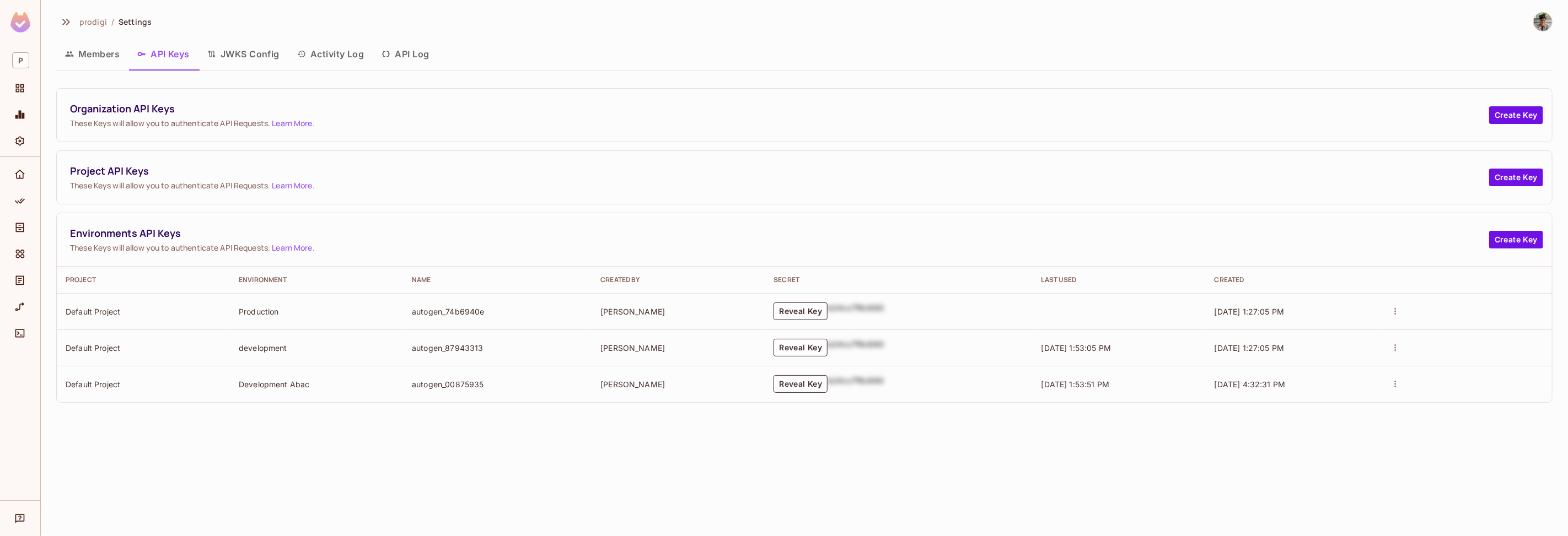
click at [211, 179] on div "Project API Keys These Keys will allow you to authenticate API Requests. Learn …" at bounding box center [780, 177] width 1419 height 27
click at [1534, 173] on button "Create Key" at bounding box center [1516, 177] width 54 height 17
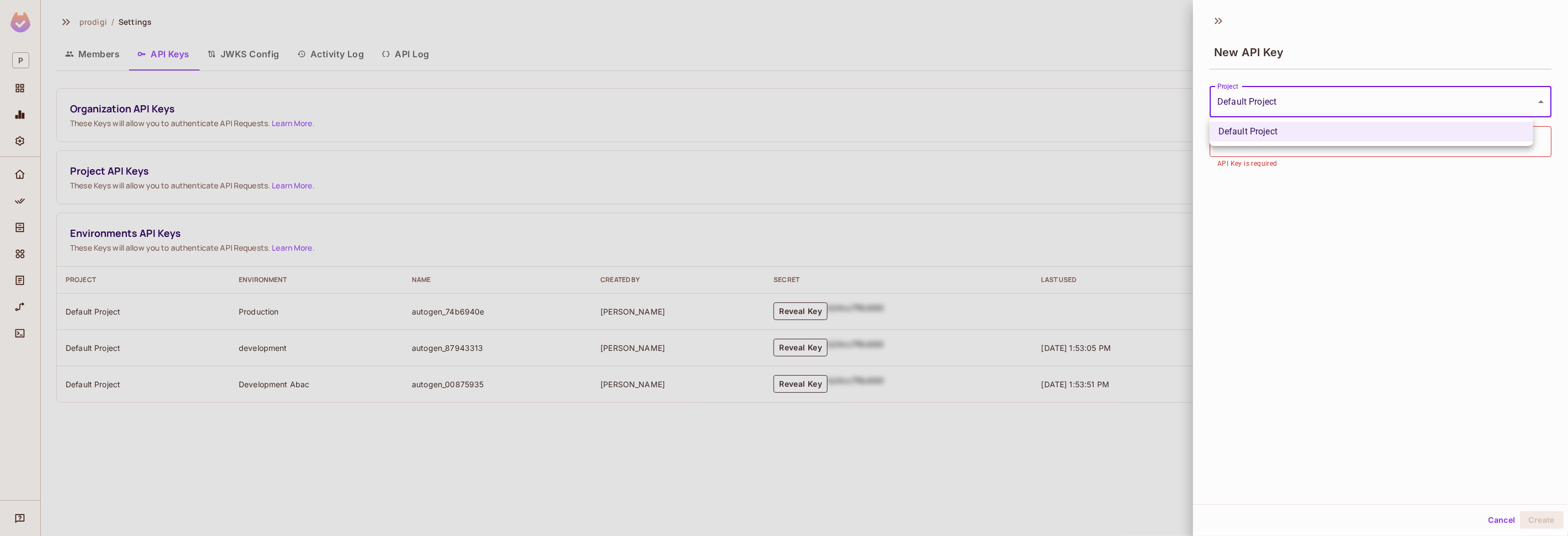
click at [1285, 104] on body "**********" at bounding box center [784, 268] width 1568 height 536
click at [1311, 175] on div at bounding box center [784, 268] width 1568 height 536
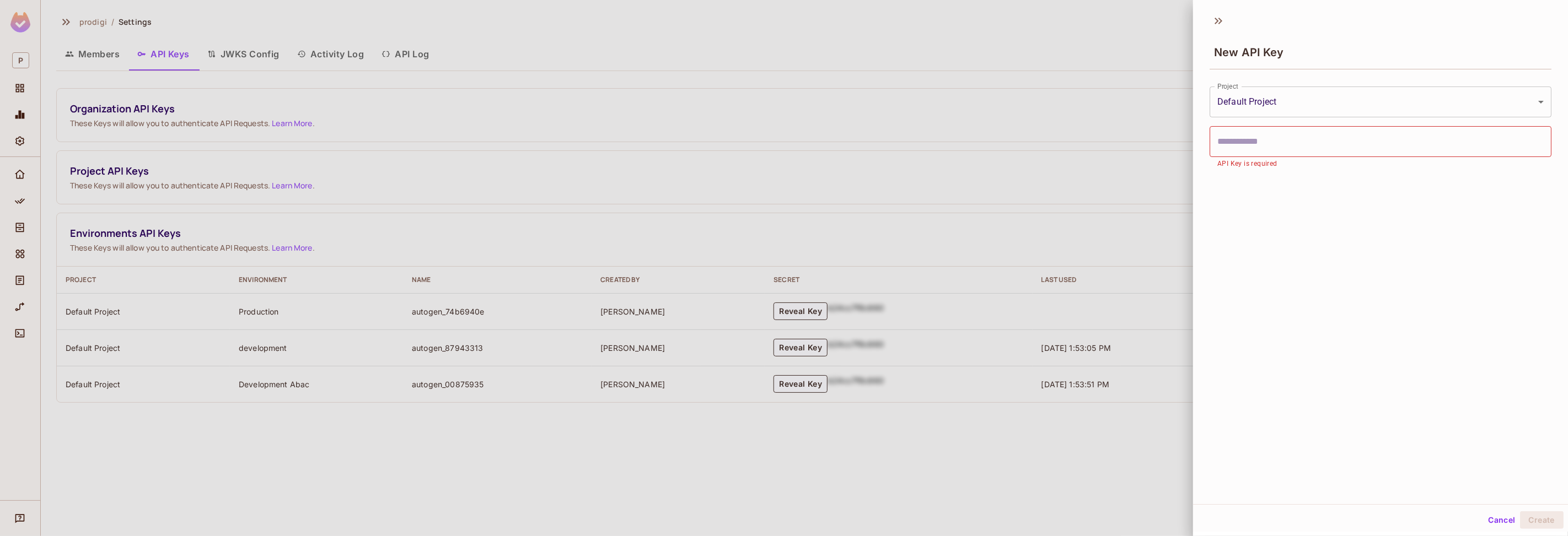
click at [1298, 143] on input "text" at bounding box center [1380, 142] width 342 height 31
type input "*******"
type input "*"
type input "**********"
click at [1535, 527] on button "Create" at bounding box center [1541, 520] width 43 height 17
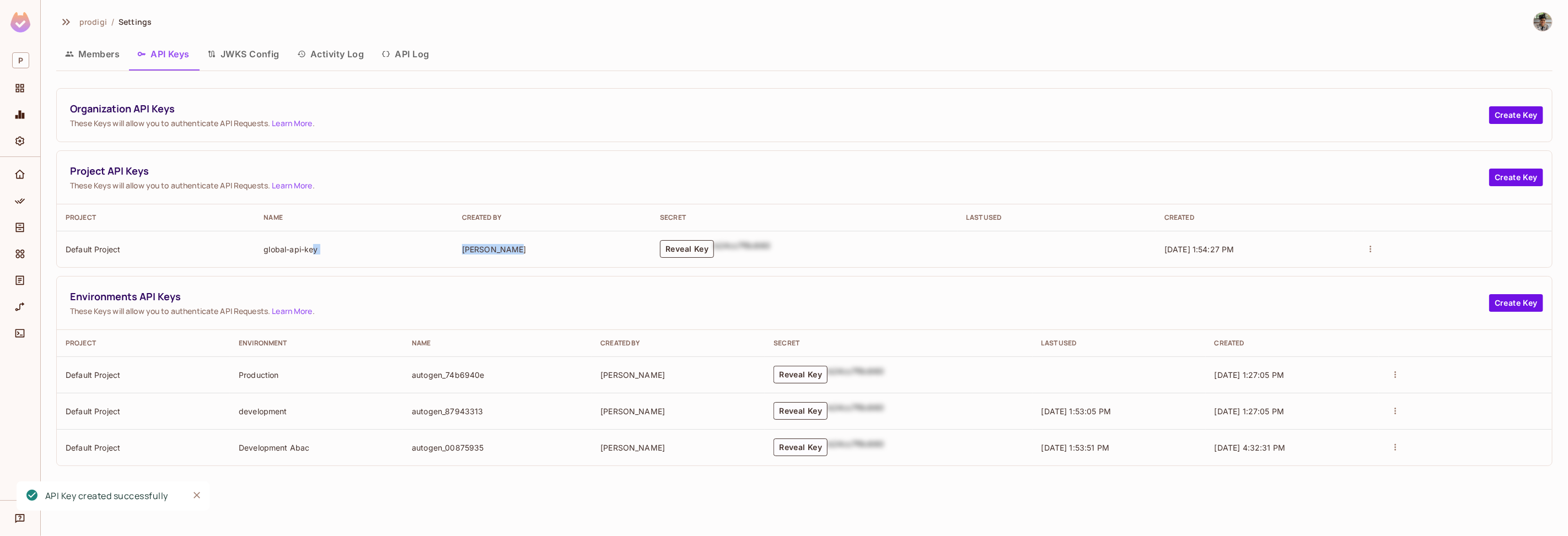
drag, startPoint x: 315, startPoint y: 254, endPoint x: 683, endPoint y: 252, distance: 368.0
click at [579, 258] on tr "Default Project global-api-key Rizky Syawal Reveal Key b24cc7f8c660 08/28/2025 …" at bounding box center [804, 249] width 1495 height 36
click at [683, 252] on button "Reveal Key" at bounding box center [687, 249] width 54 height 17
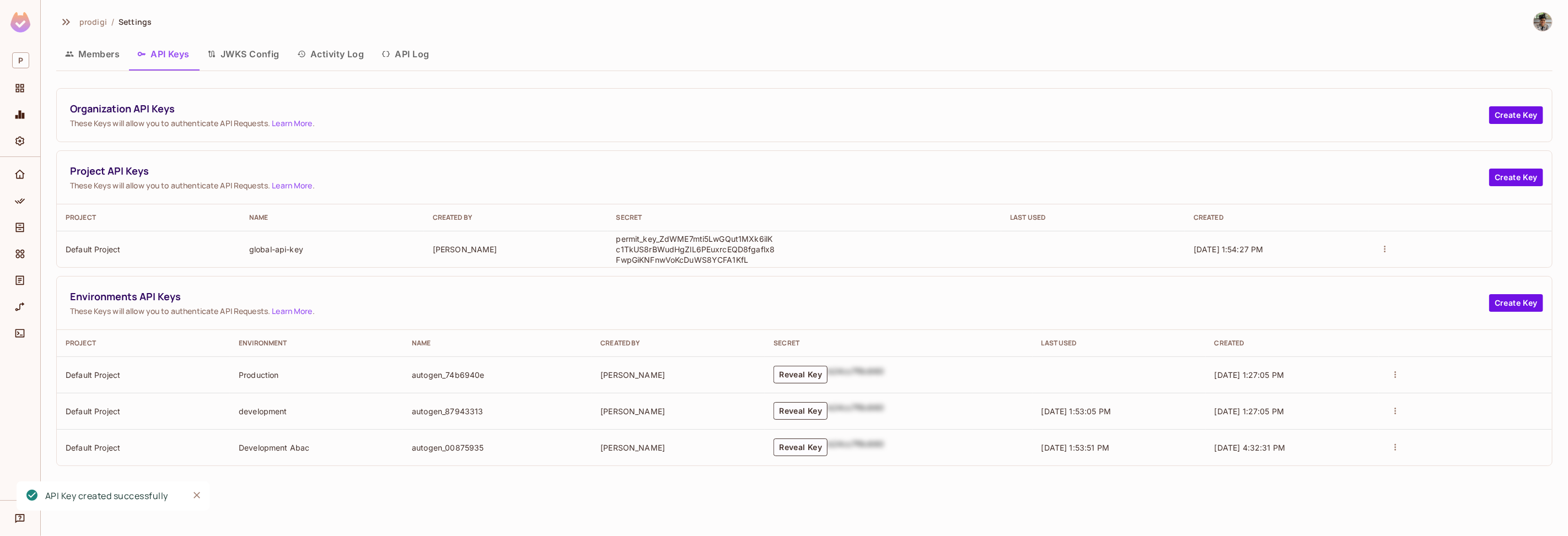
click at [724, 240] on p "permit_key_ZdWME7mti5LwGQut1MXk6ilKc1TkUS8rBWudHgZlL6PEuxrcEQD8fgaflx8FwpGiKNFn…" at bounding box center [696, 249] width 160 height 31
copy p "permit_key_ZdWME7mti5LwGQut1MXk6ilKc1TkUS8rBWudHgZlL6PEuxrcEQD8fgaflx8FwpGiKNFn…"
click at [884, 248] on td "permit_key_ZdWME7mti5LwGQut1MXk6ilKc1TkUS8rBWudHgZlL6PEuxrcEQD8fgaflx8FwpGiKNFn…" at bounding box center [804, 249] width 394 height 36
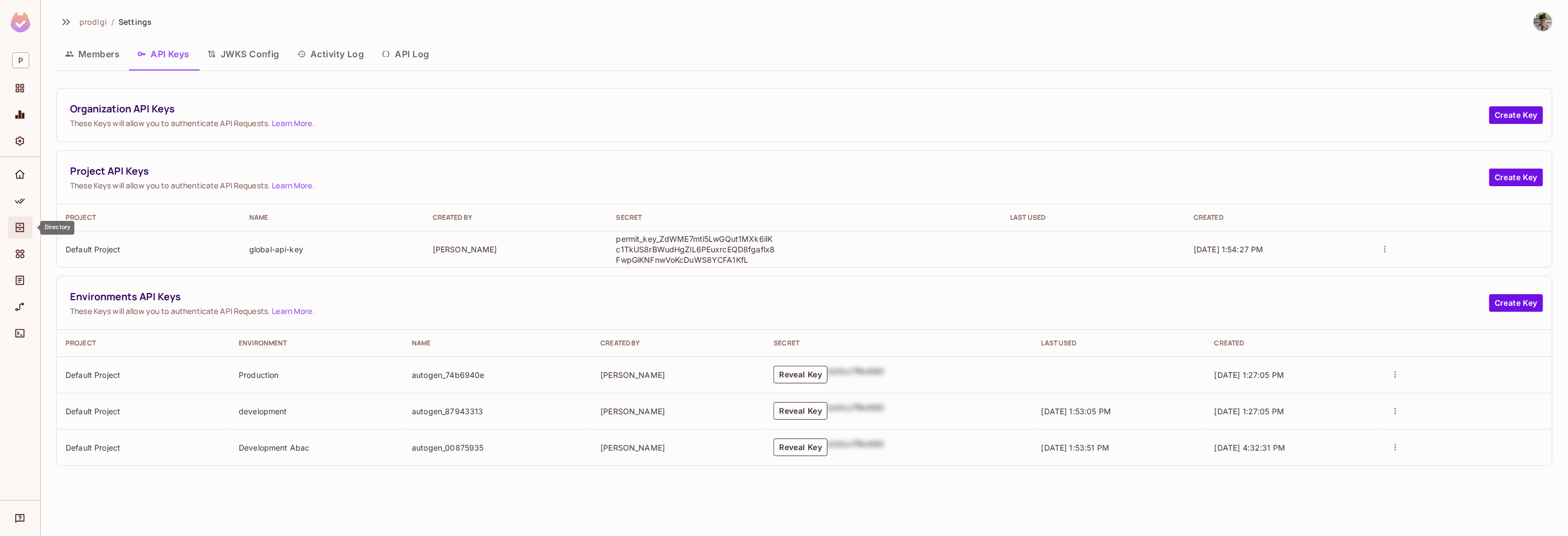
click at [23, 232] on icon "Directory" at bounding box center [19, 228] width 11 height 11
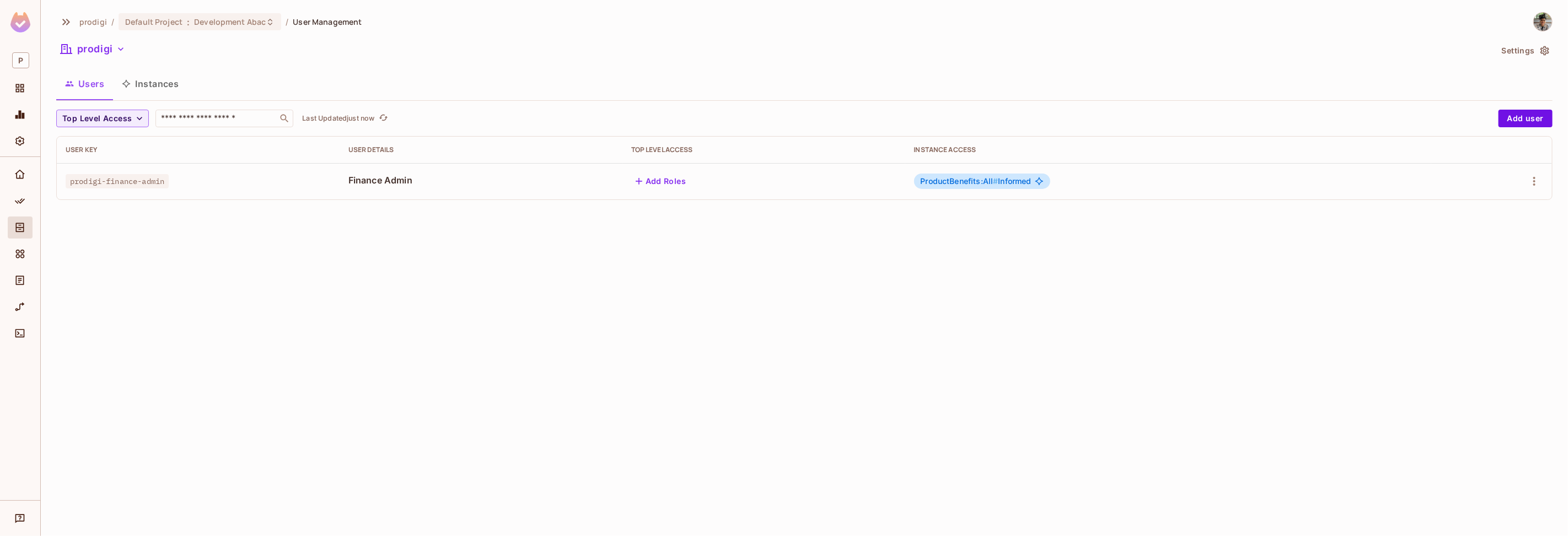
click at [250, 67] on div "prodigi / Default Project : Development Abac / User Management prodigi Settings…" at bounding box center [804, 110] width 1496 height 197
click at [24, 201] on icon "Policy" at bounding box center [19, 201] width 11 height 11
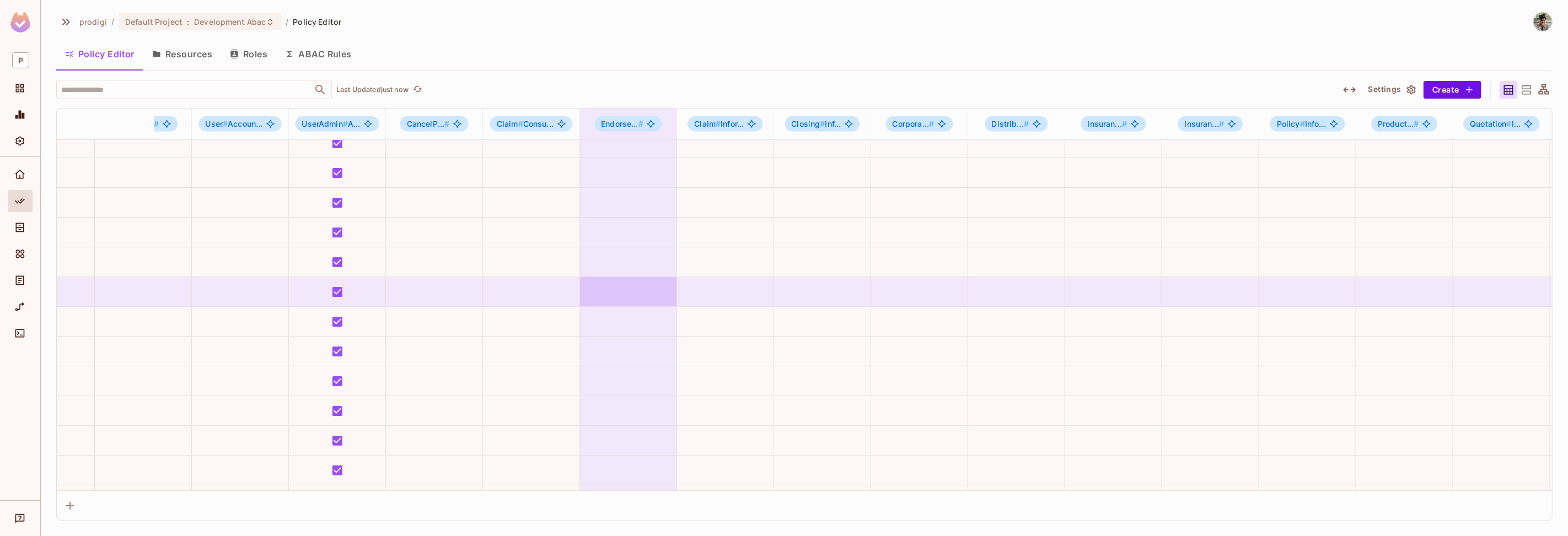
scroll to position [4420, 1612]
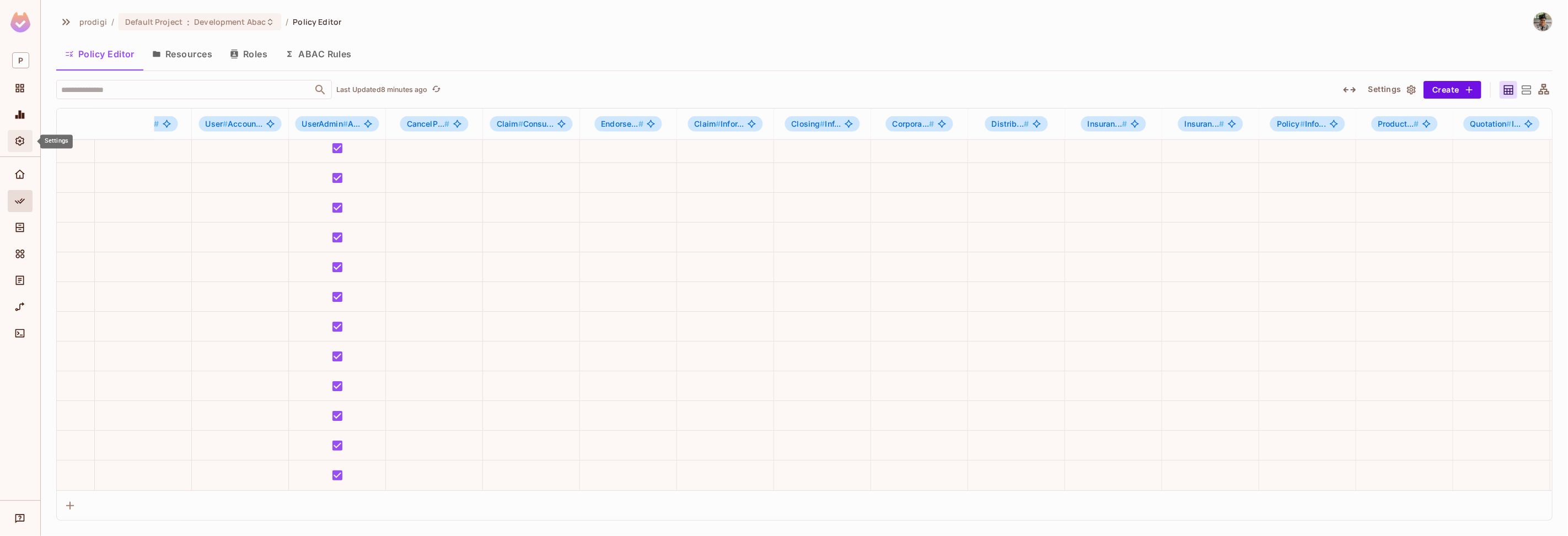
click at [26, 135] on span "Settings" at bounding box center [20, 141] width 13 height 13
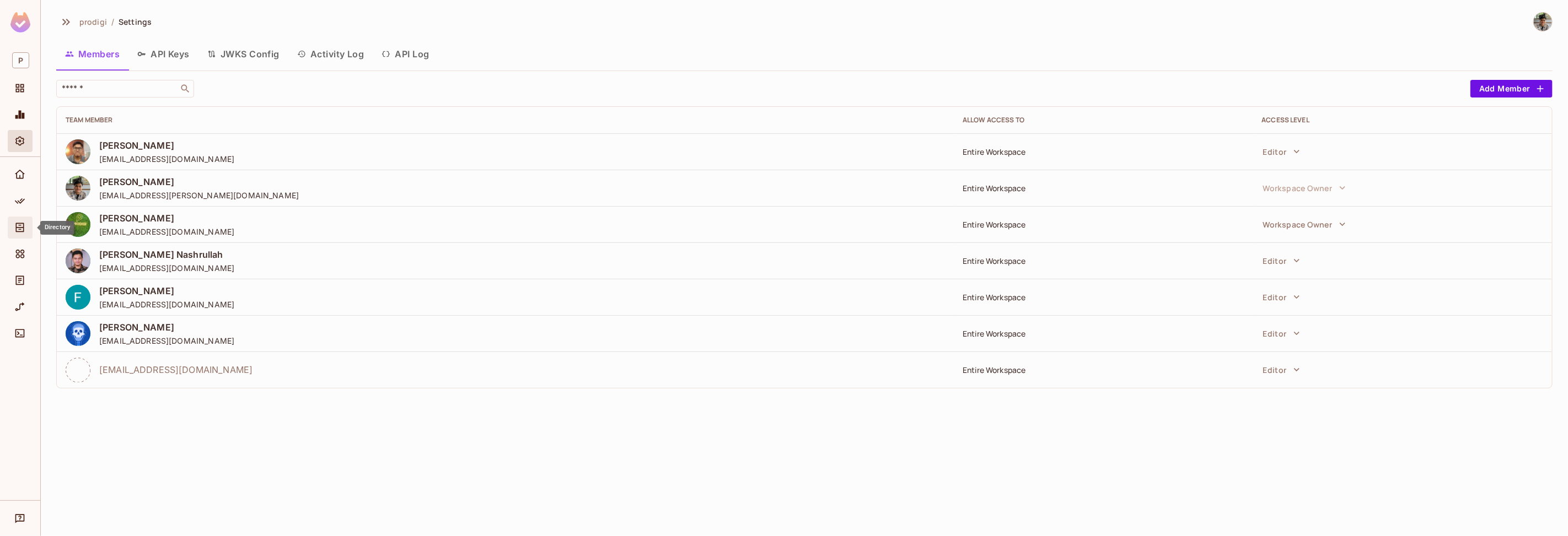
click at [17, 220] on div "Directory" at bounding box center [20, 228] width 25 height 22
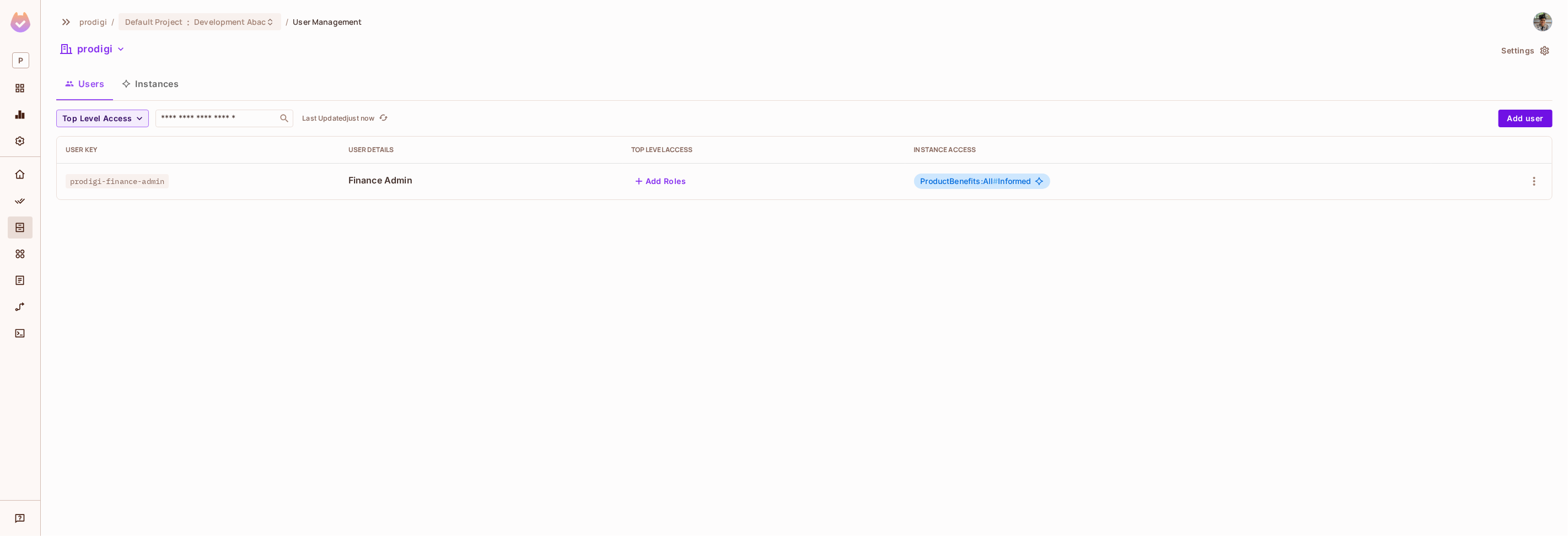
drag, startPoint x: 655, startPoint y: 385, endPoint x: 1022, endPoint y: 477, distance: 378.4
click at [656, 385] on div "prodigi / Default Project : Development Abac / User Management prodigi Settings…" at bounding box center [804, 268] width 1527 height 536
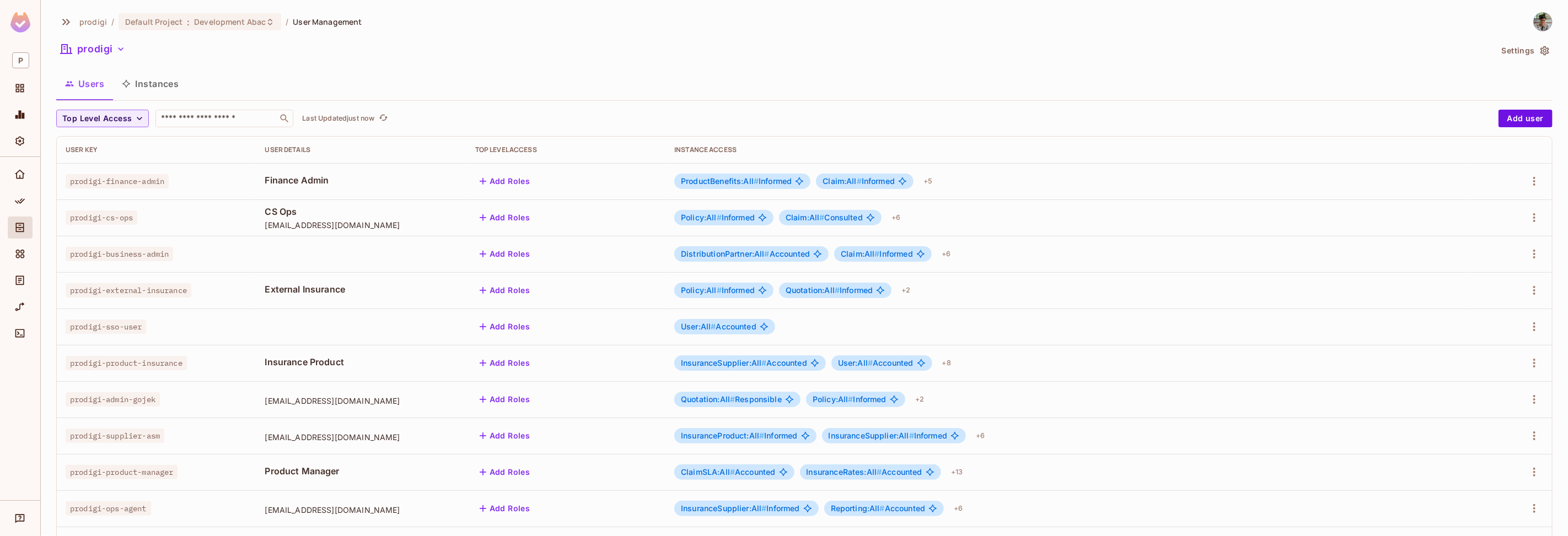
scroll to position [234, 0]
